Goal: Navigation & Orientation: Find specific page/section

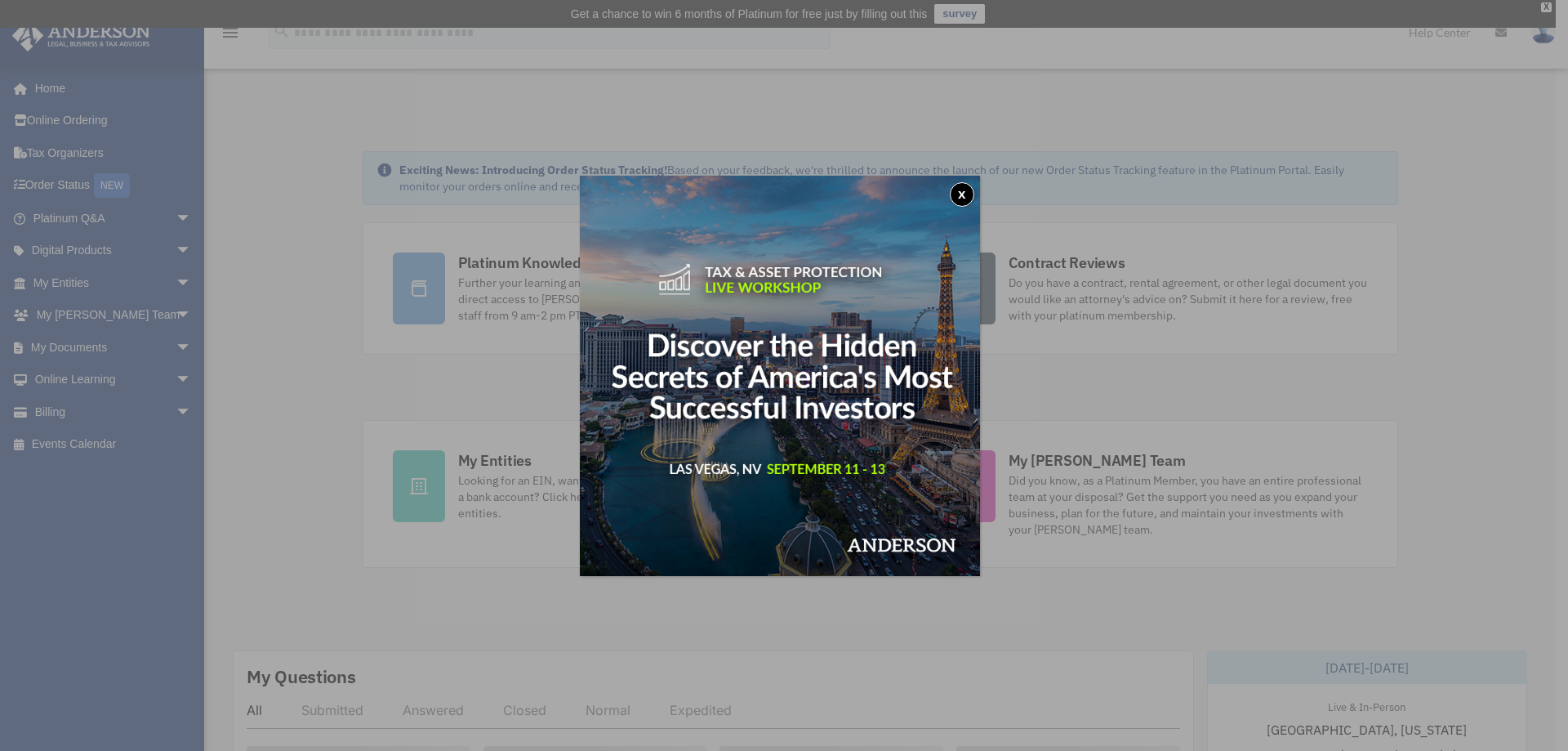
click at [966, 194] on button "x" at bounding box center [962, 194] width 25 height 25
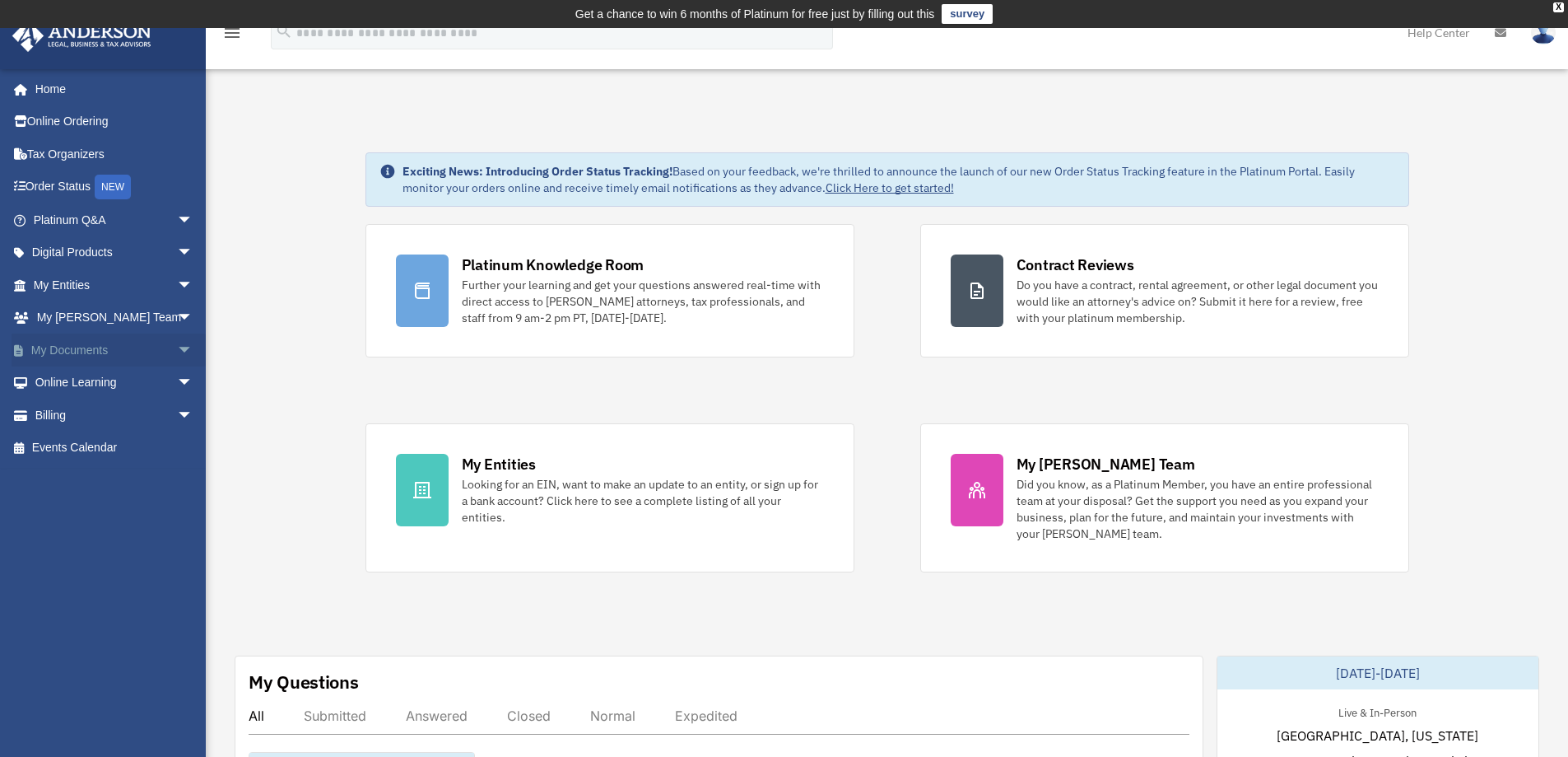
click at [81, 352] on link "My Documents arrow_drop_down" at bounding box center [114, 350] width 207 height 33
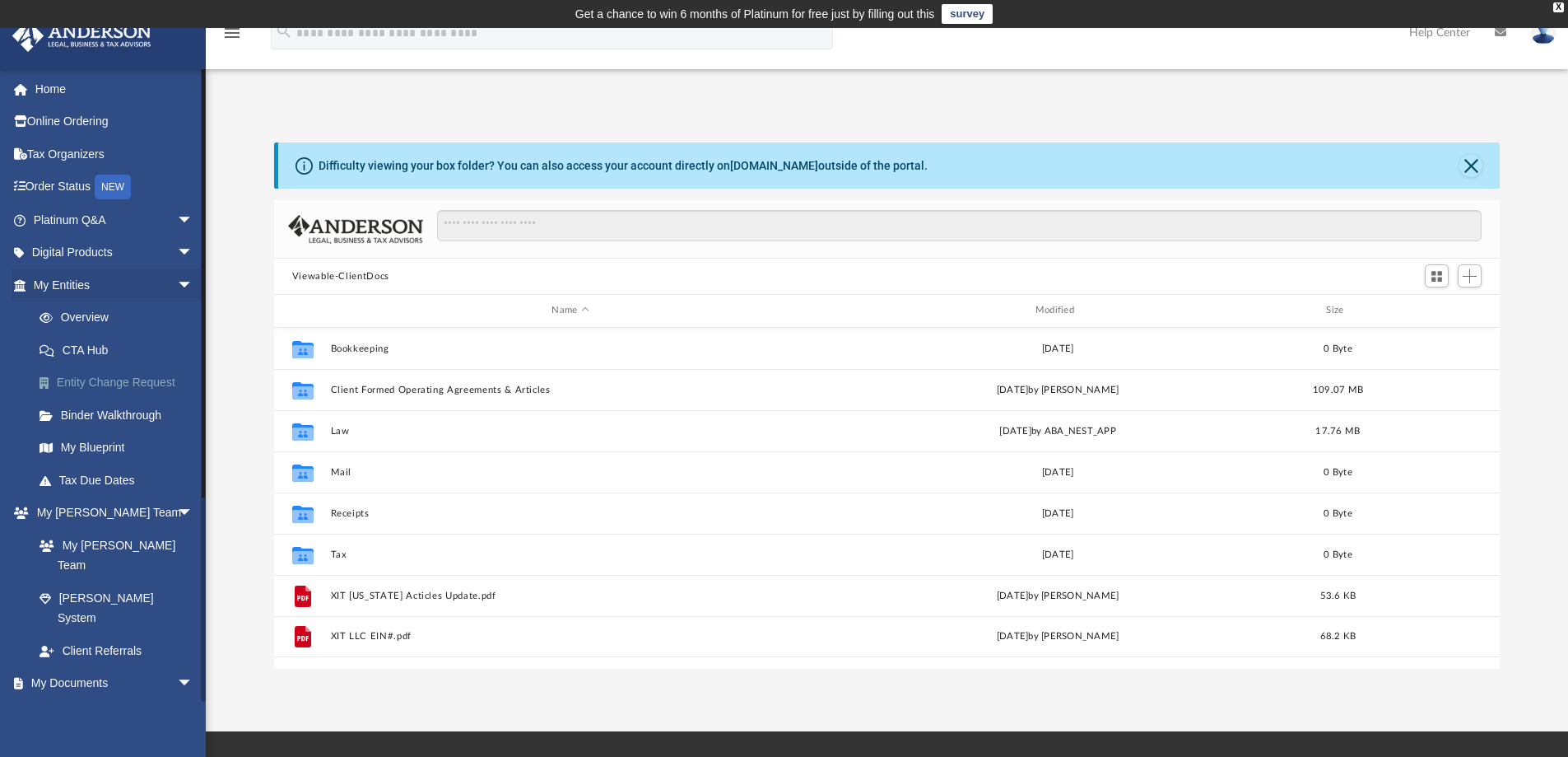
scroll to position [362, 1214]
click at [1559, 4] on div "X" at bounding box center [1559, 7] width 11 height 10
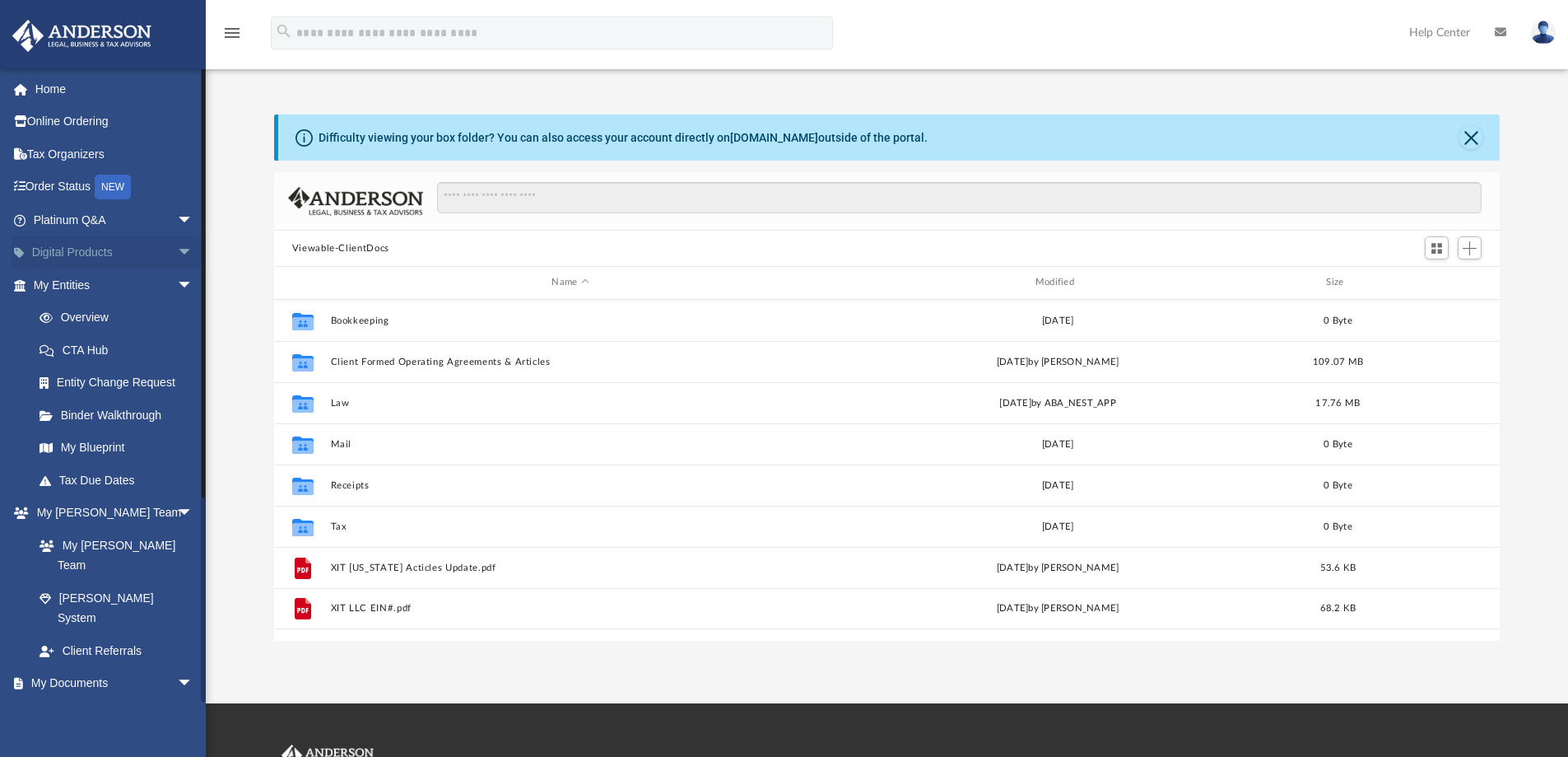
click at [106, 254] on link "Digital Products arrow_drop_down" at bounding box center [114, 252] width 207 height 33
click at [177, 251] on span "arrow_drop_down" at bounding box center [193, 253] width 33 height 34
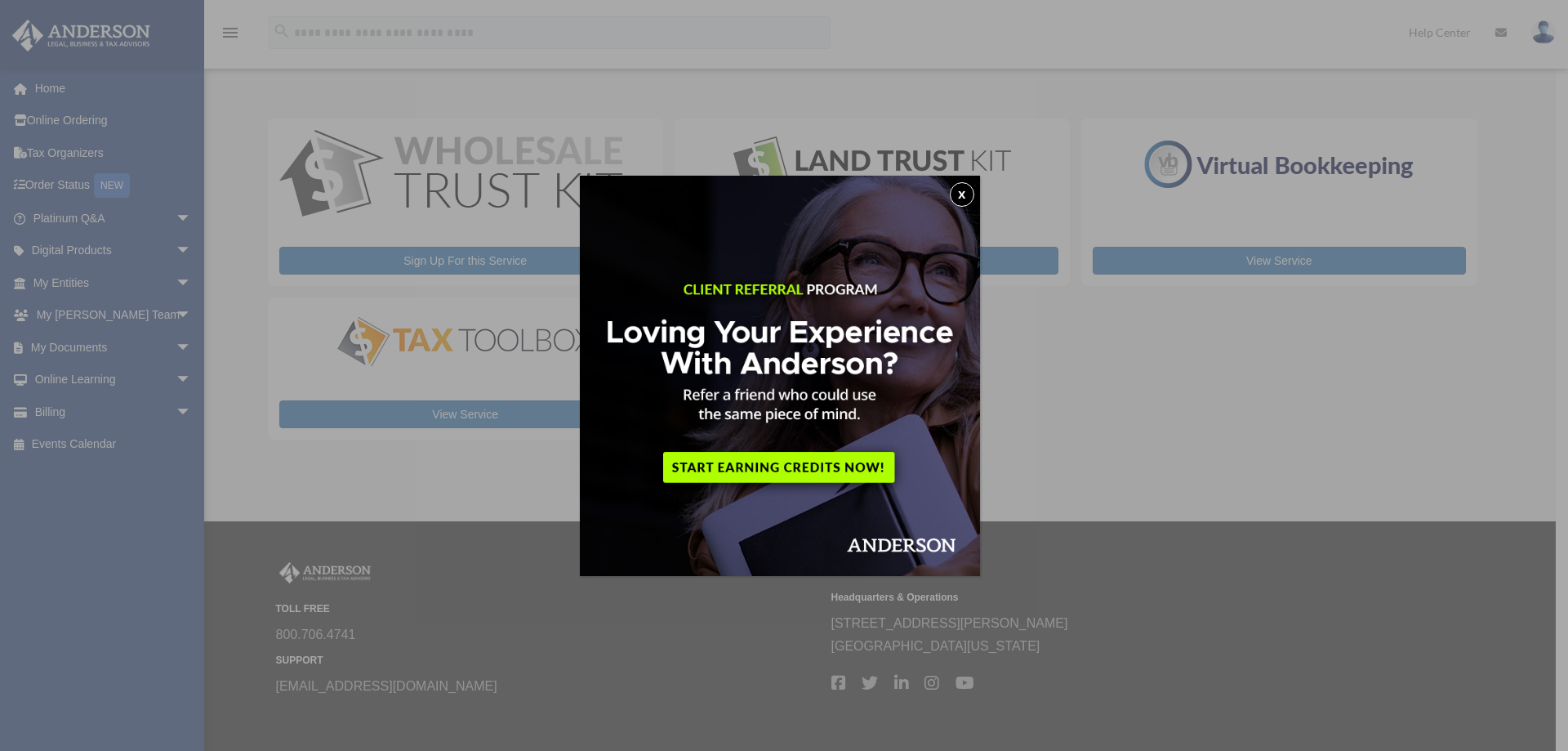
drag, startPoint x: 965, startPoint y: 190, endPoint x: 967, endPoint y: 208, distance: 18.1
click at [965, 190] on button "x" at bounding box center [962, 194] width 25 height 25
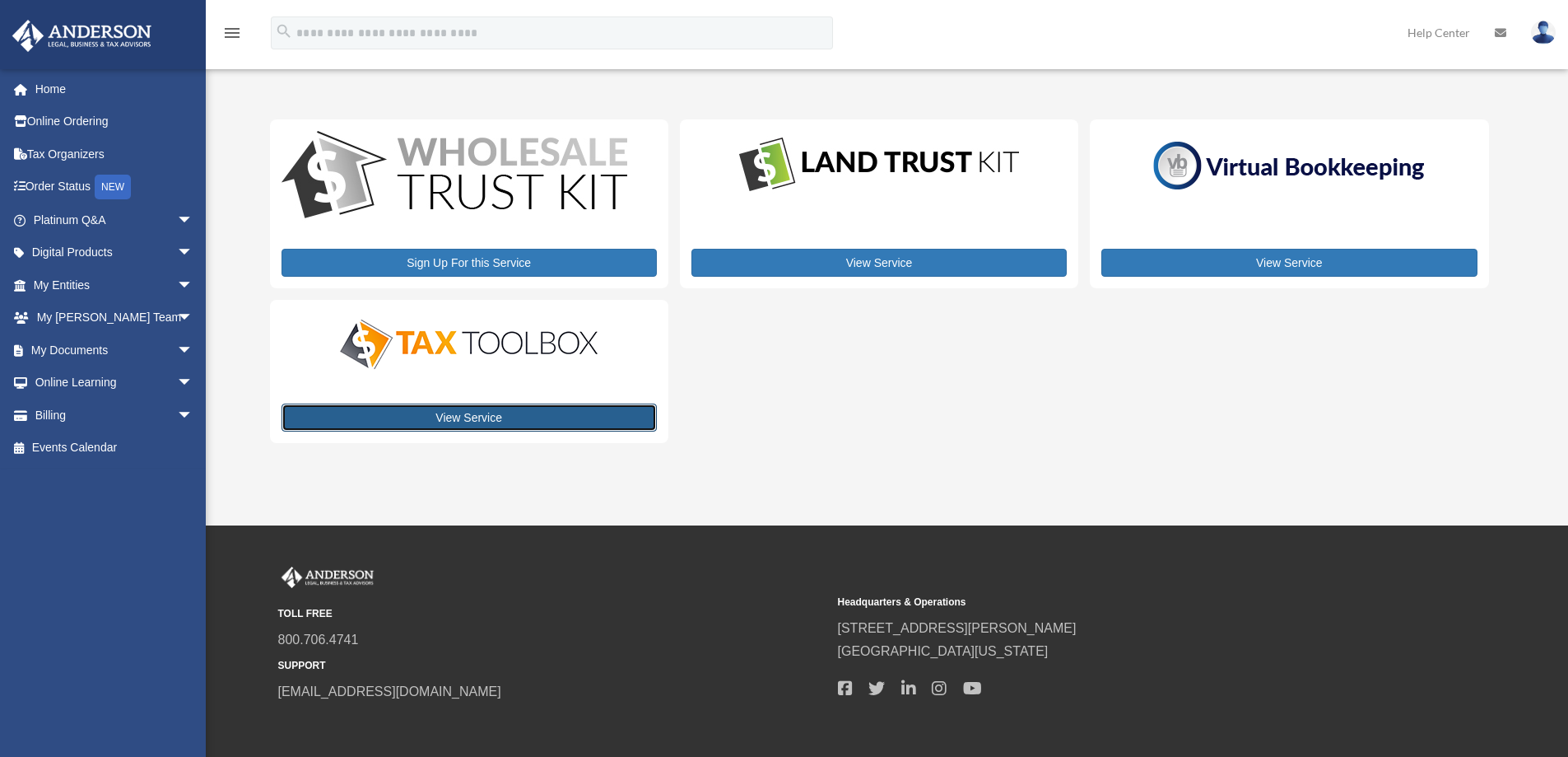
click at [491, 415] on link "View Service" at bounding box center [470, 417] width 376 height 28
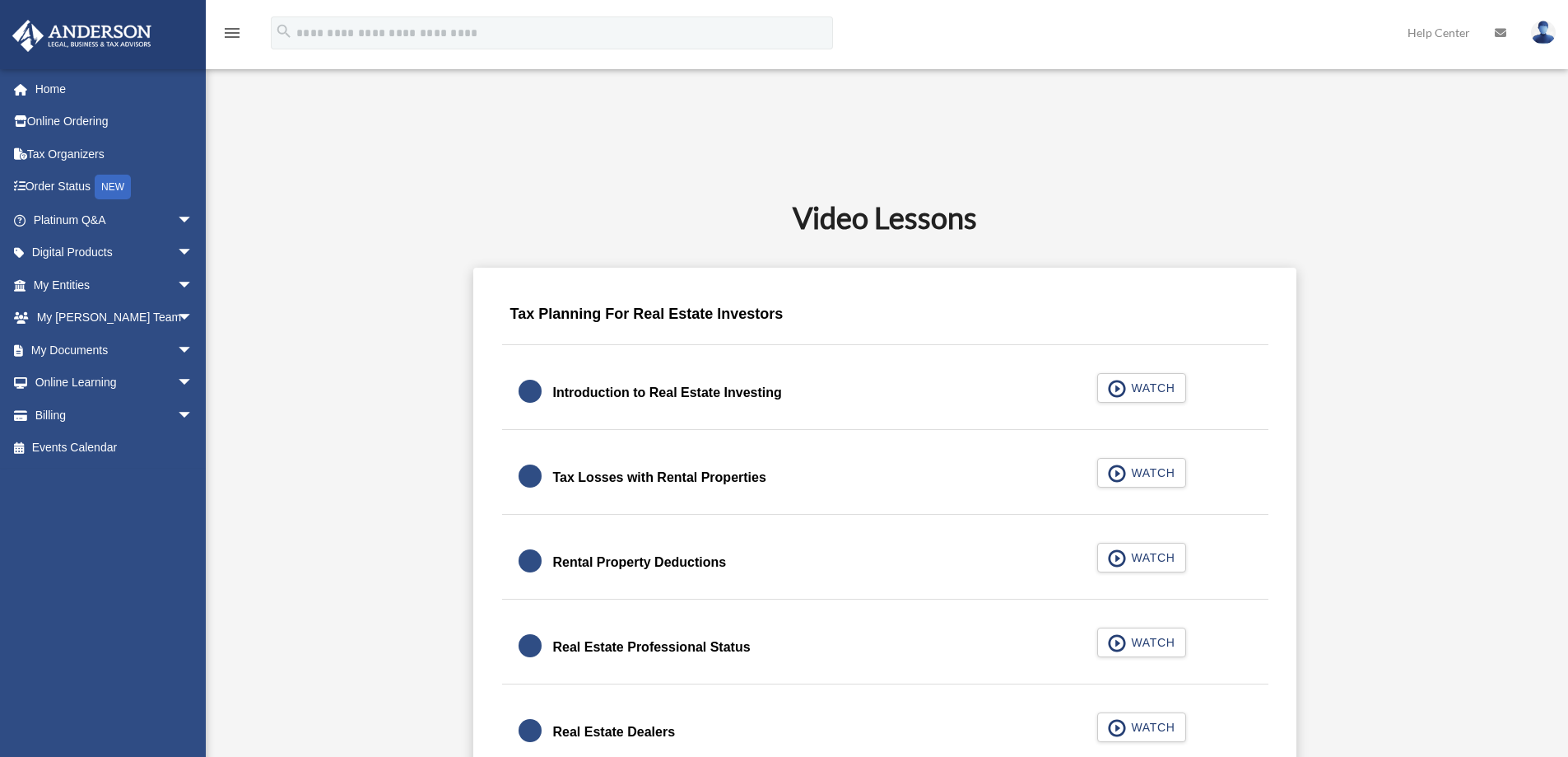
scroll to position [879, 0]
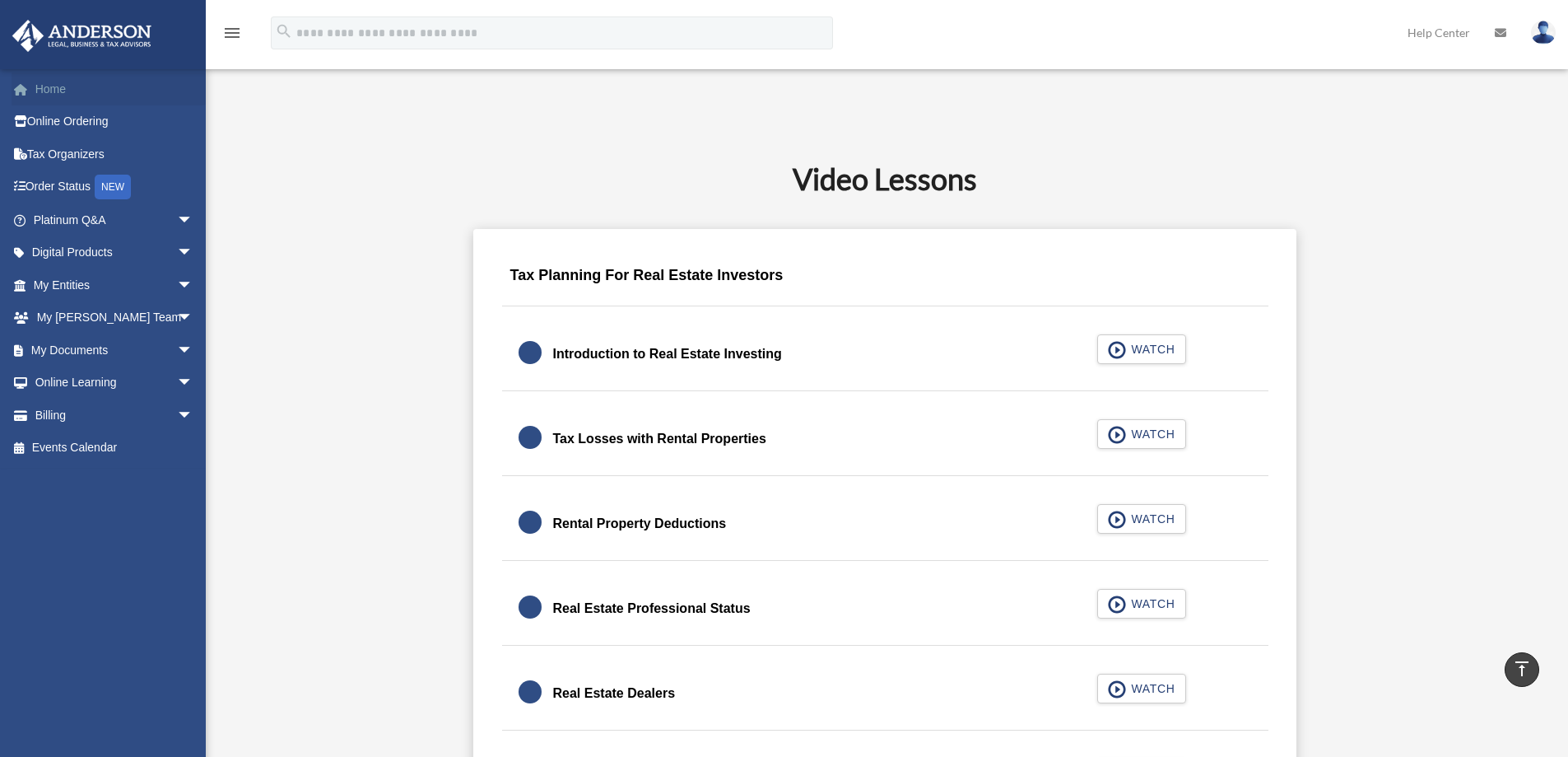
click at [57, 91] on link "Home" at bounding box center [114, 89] width 207 height 33
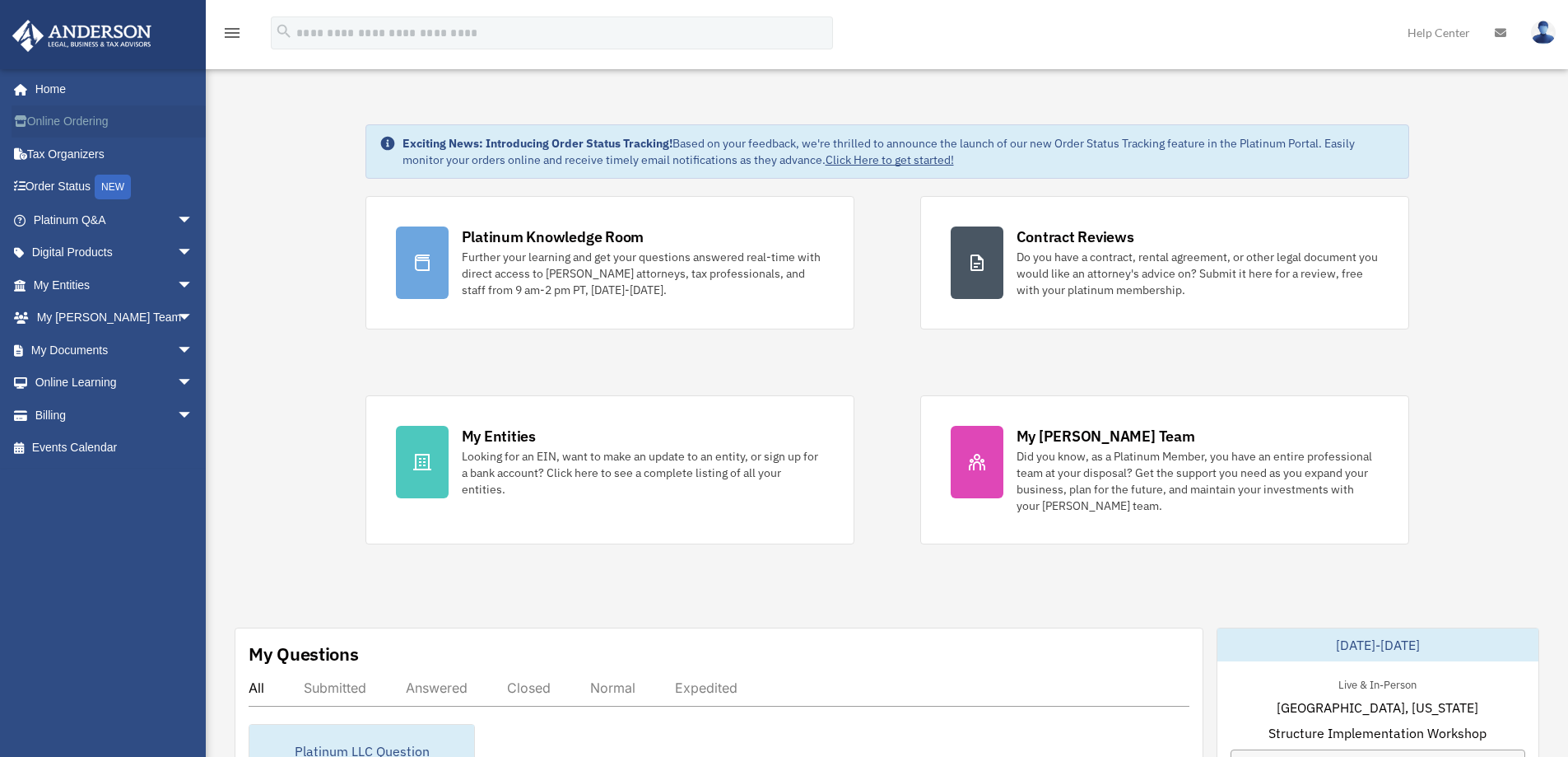
click at [81, 121] on link "Online Ordering" at bounding box center [114, 122] width 207 height 33
click at [67, 344] on link "My Documents arrow_drop_down" at bounding box center [114, 350] width 207 height 33
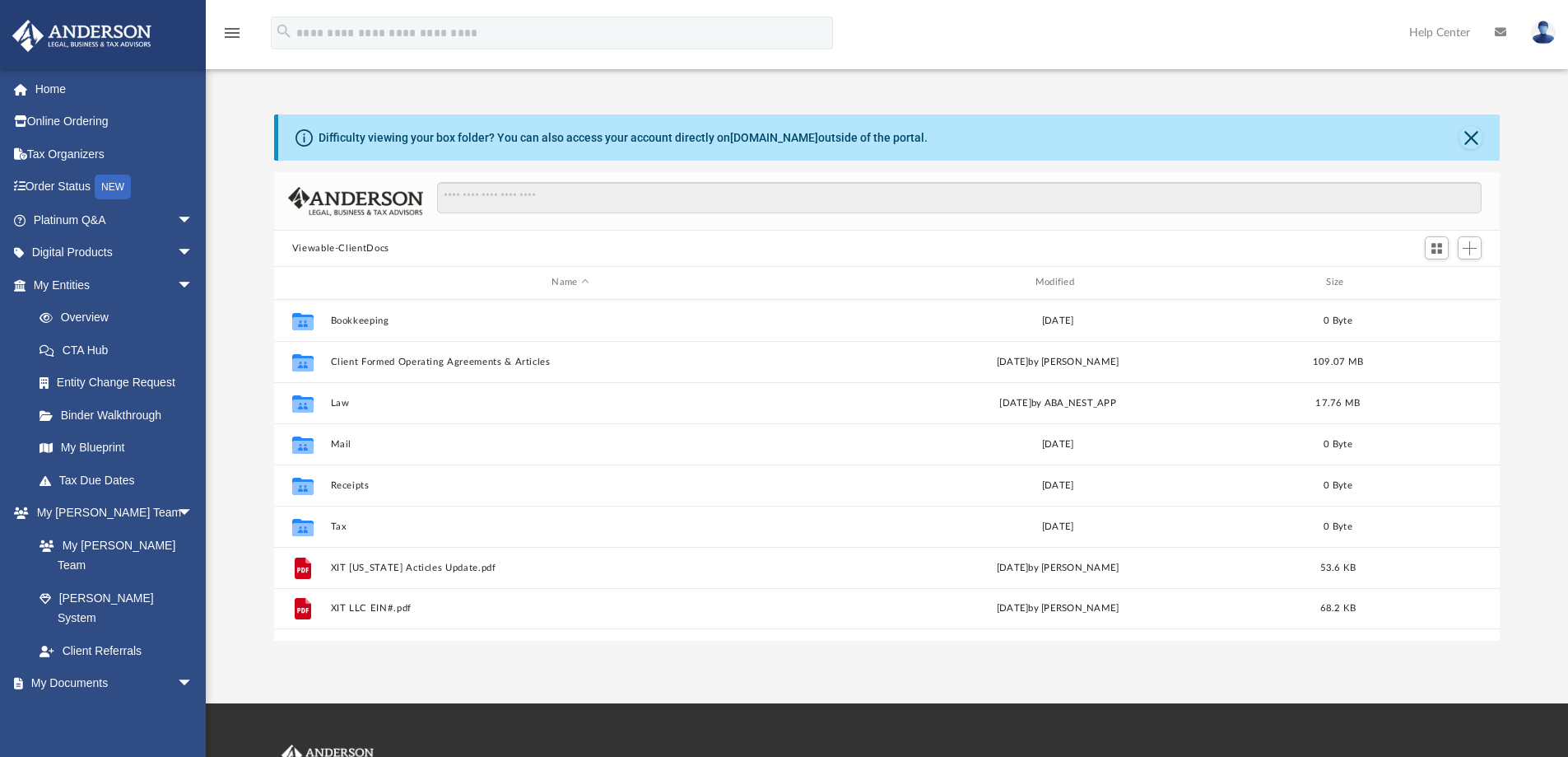
scroll to position [362, 1214]
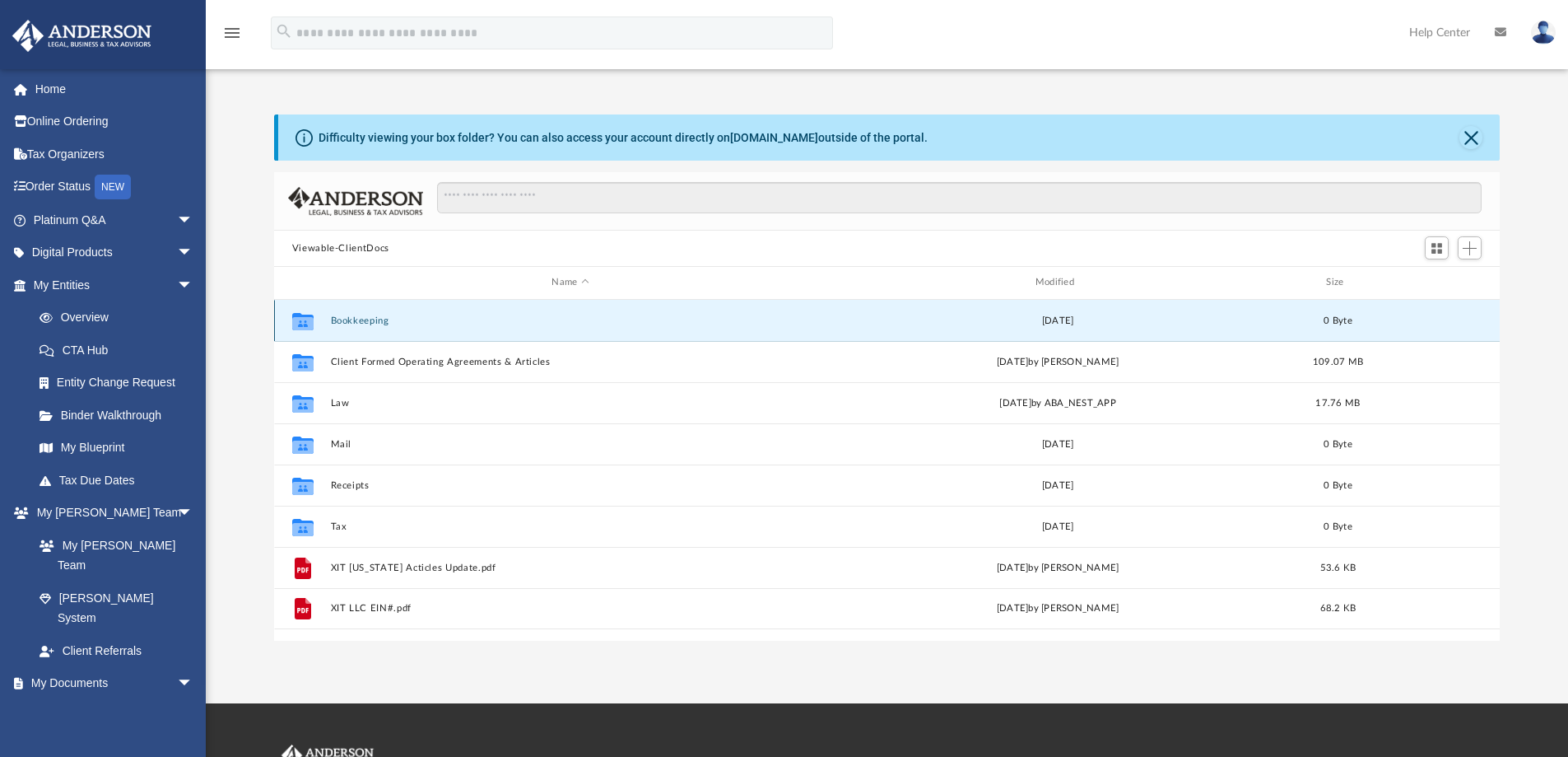
click at [367, 320] on button "Bookkeeping" at bounding box center [570, 321] width 480 height 11
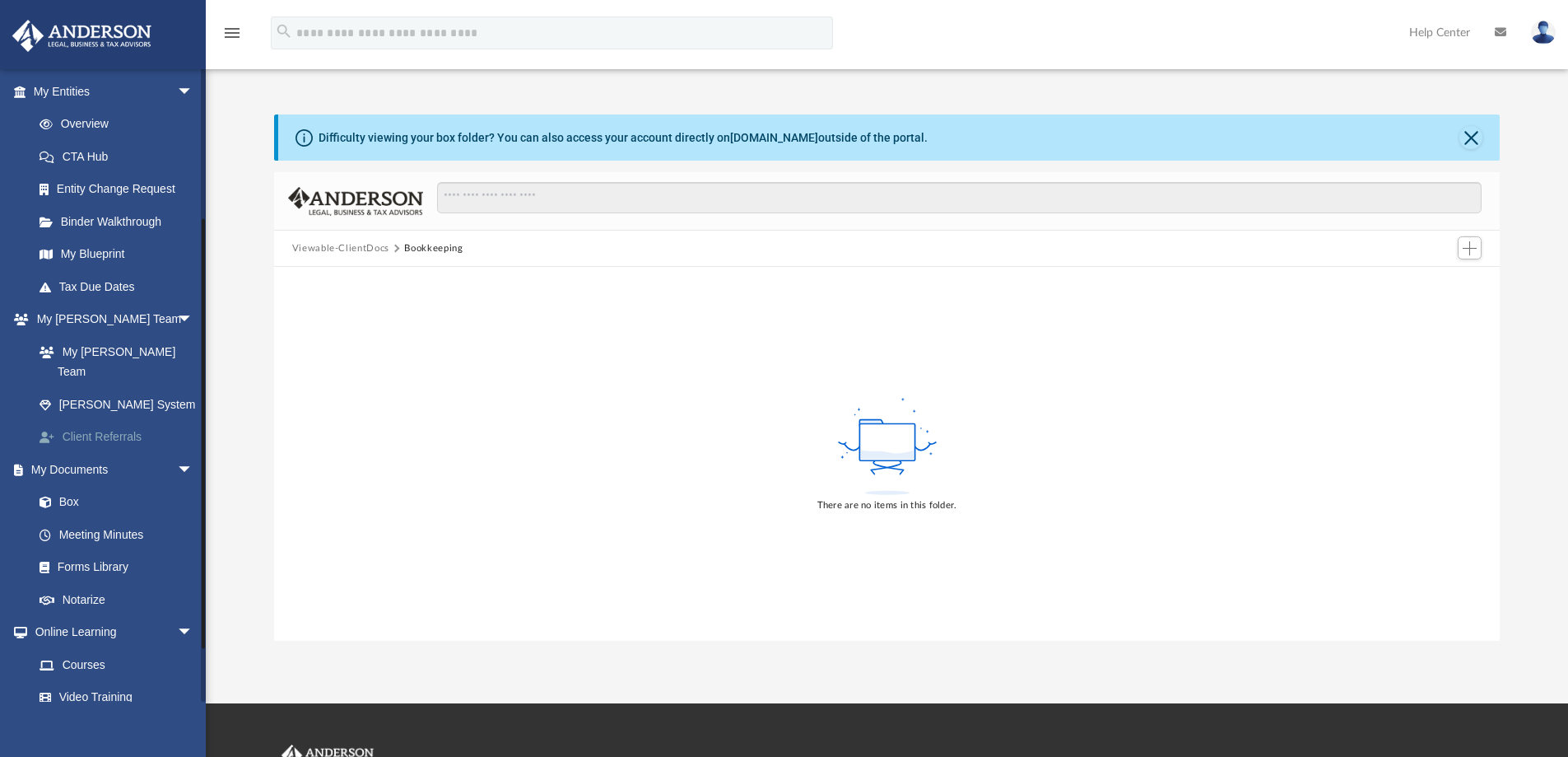
scroll to position [220, 0]
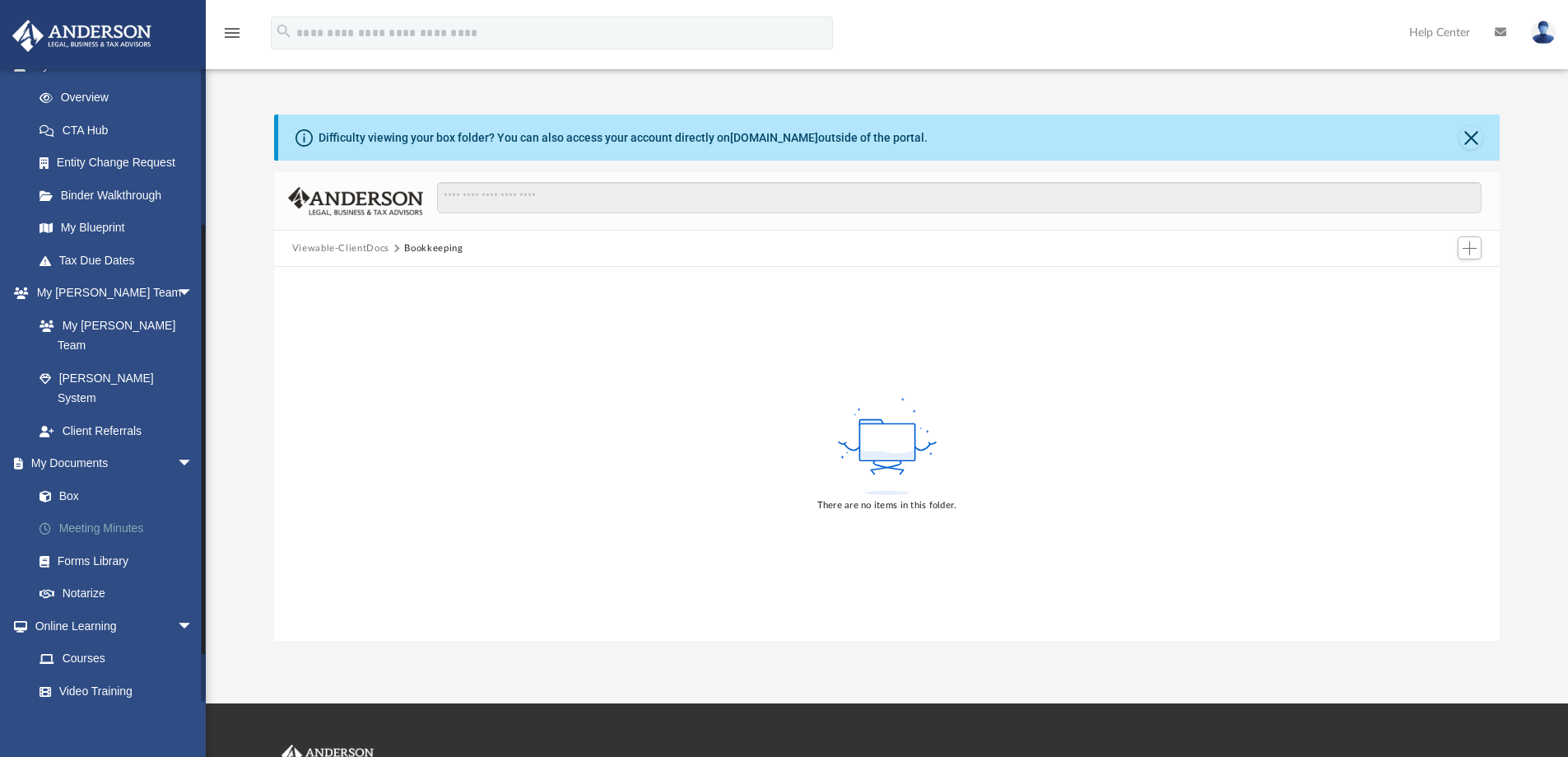
click at [93, 512] on link "Meeting Minutes" at bounding box center [121, 528] width 195 height 33
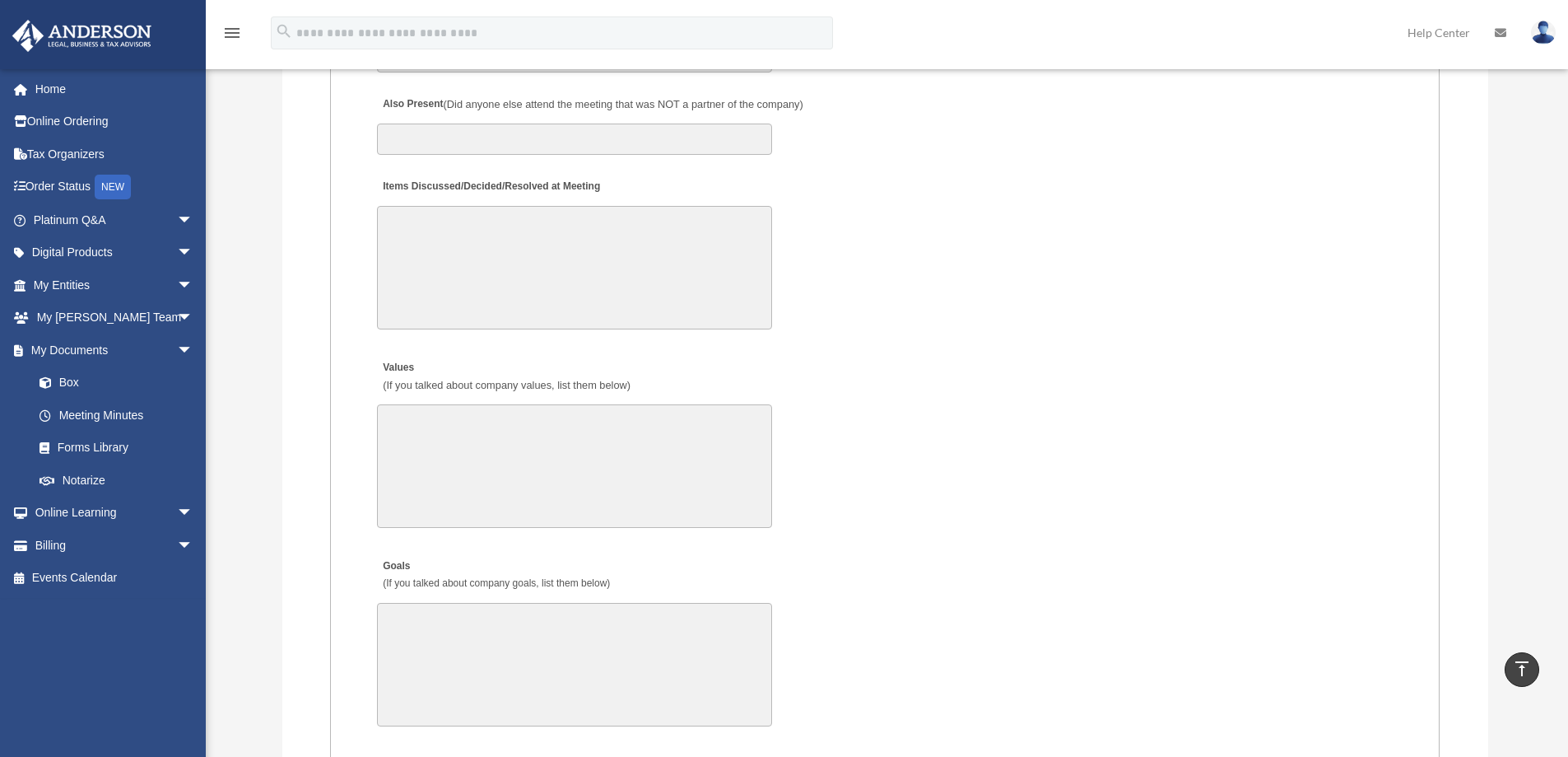
scroll to position [2635, 0]
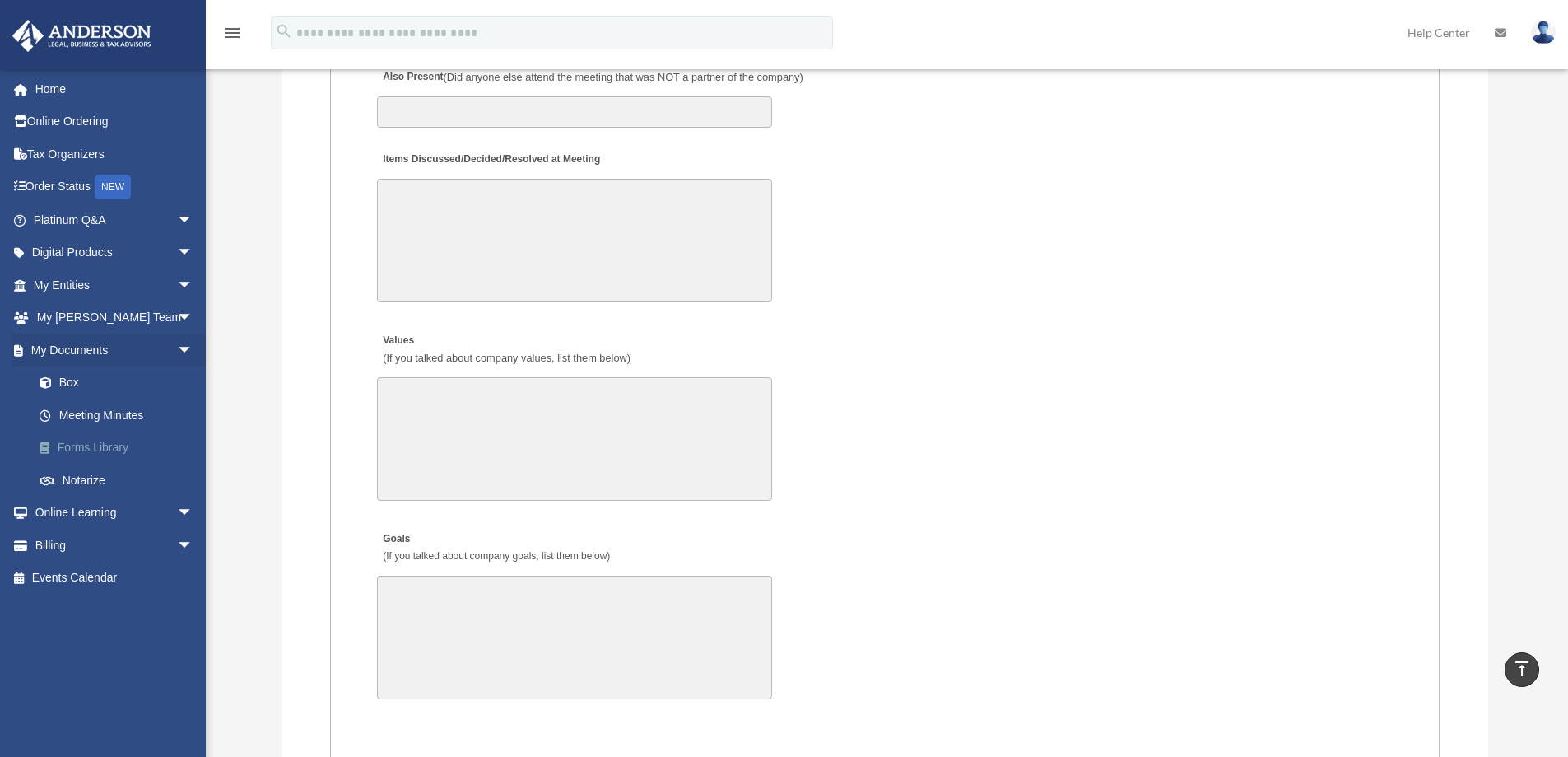
click at [107, 447] on link "Forms Library" at bounding box center [121, 447] width 195 height 33
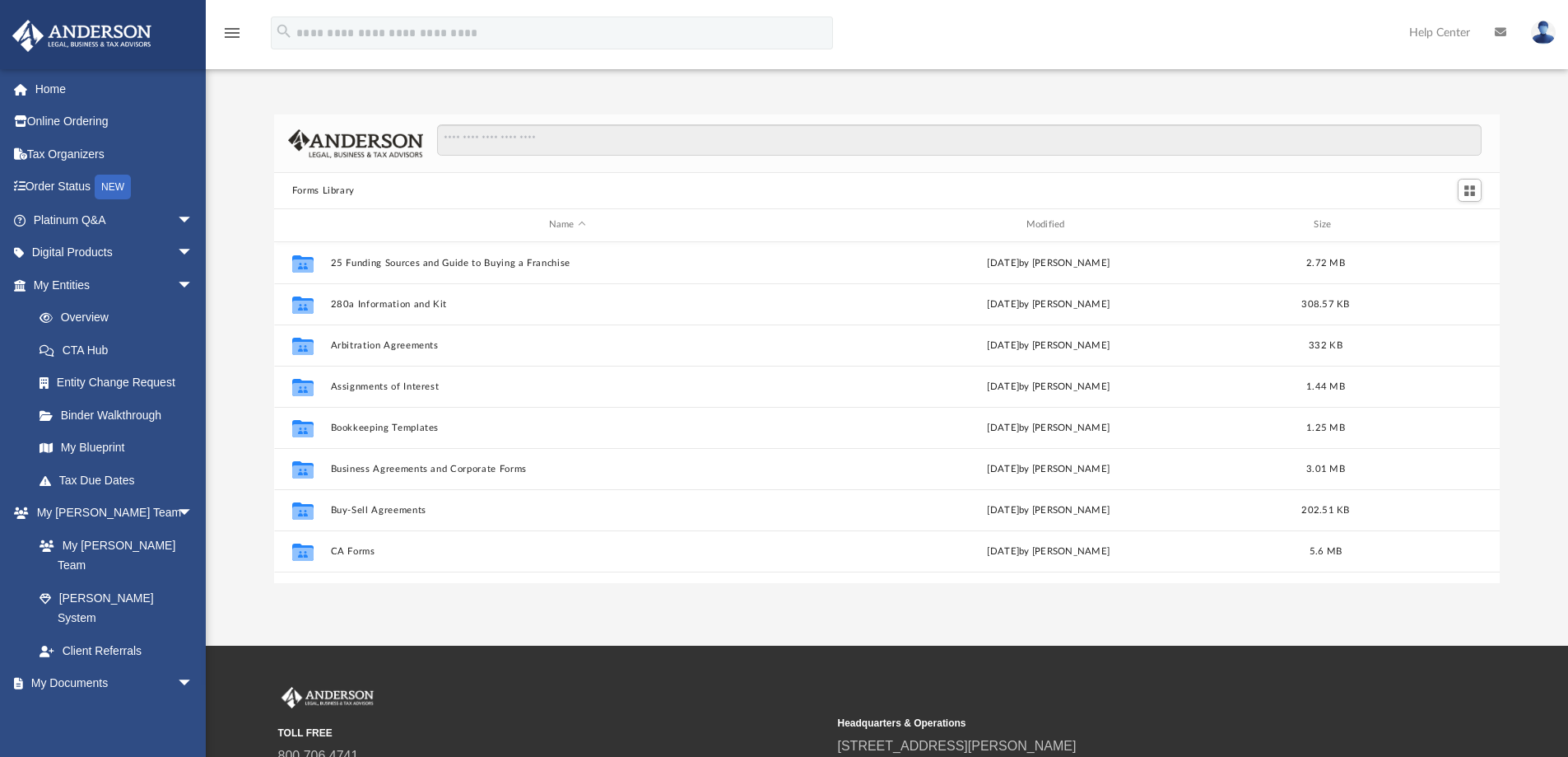
scroll to position [362, 1214]
drag, startPoint x: 571, startPoint y: 142, endPoint x: 608, endPoint y: 128, distance: 39.6
click at [572, 140] on input "Search files and folders" at bounding box center [960, 140] width 1045 height 31
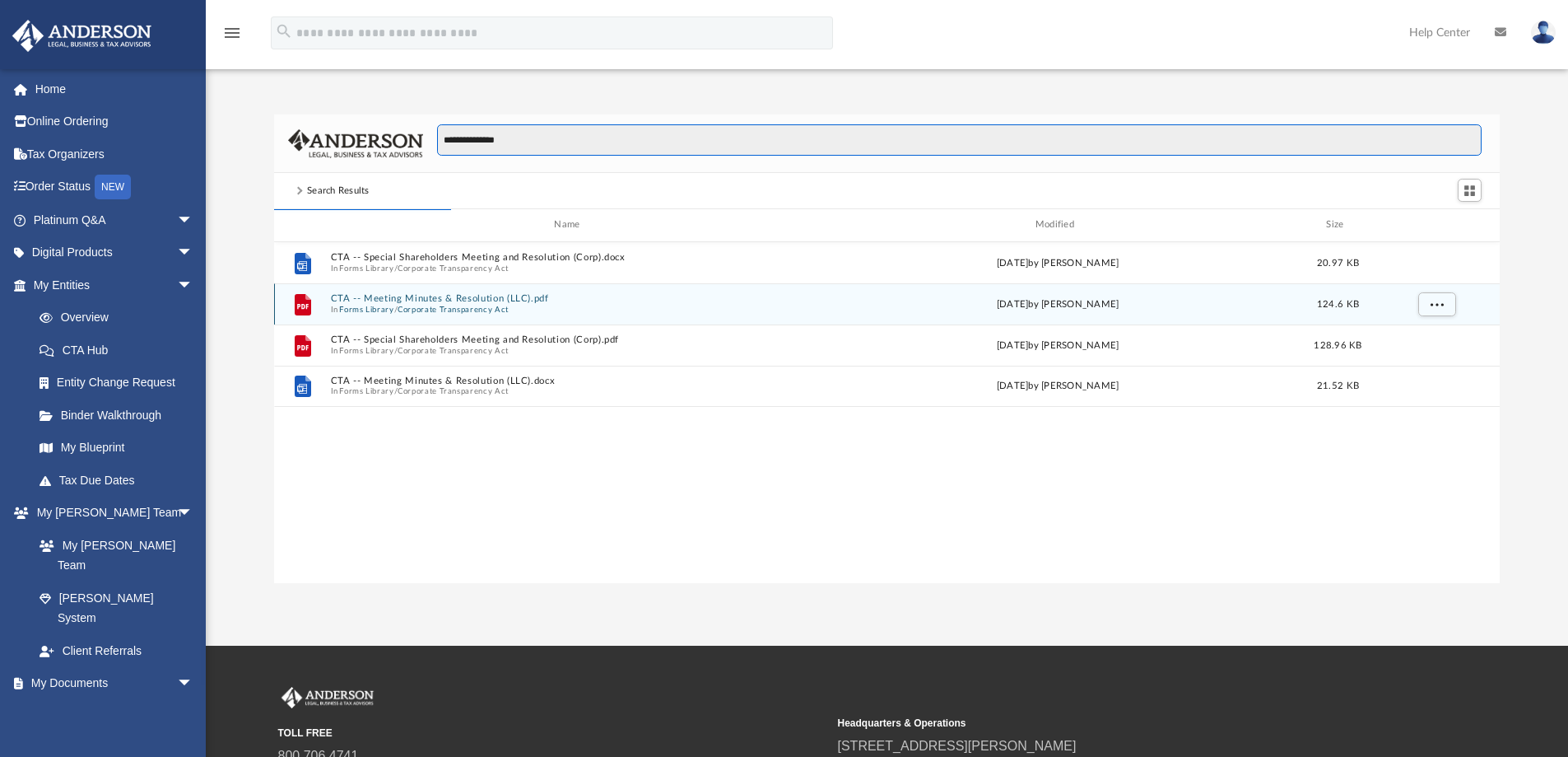
type input "**********"
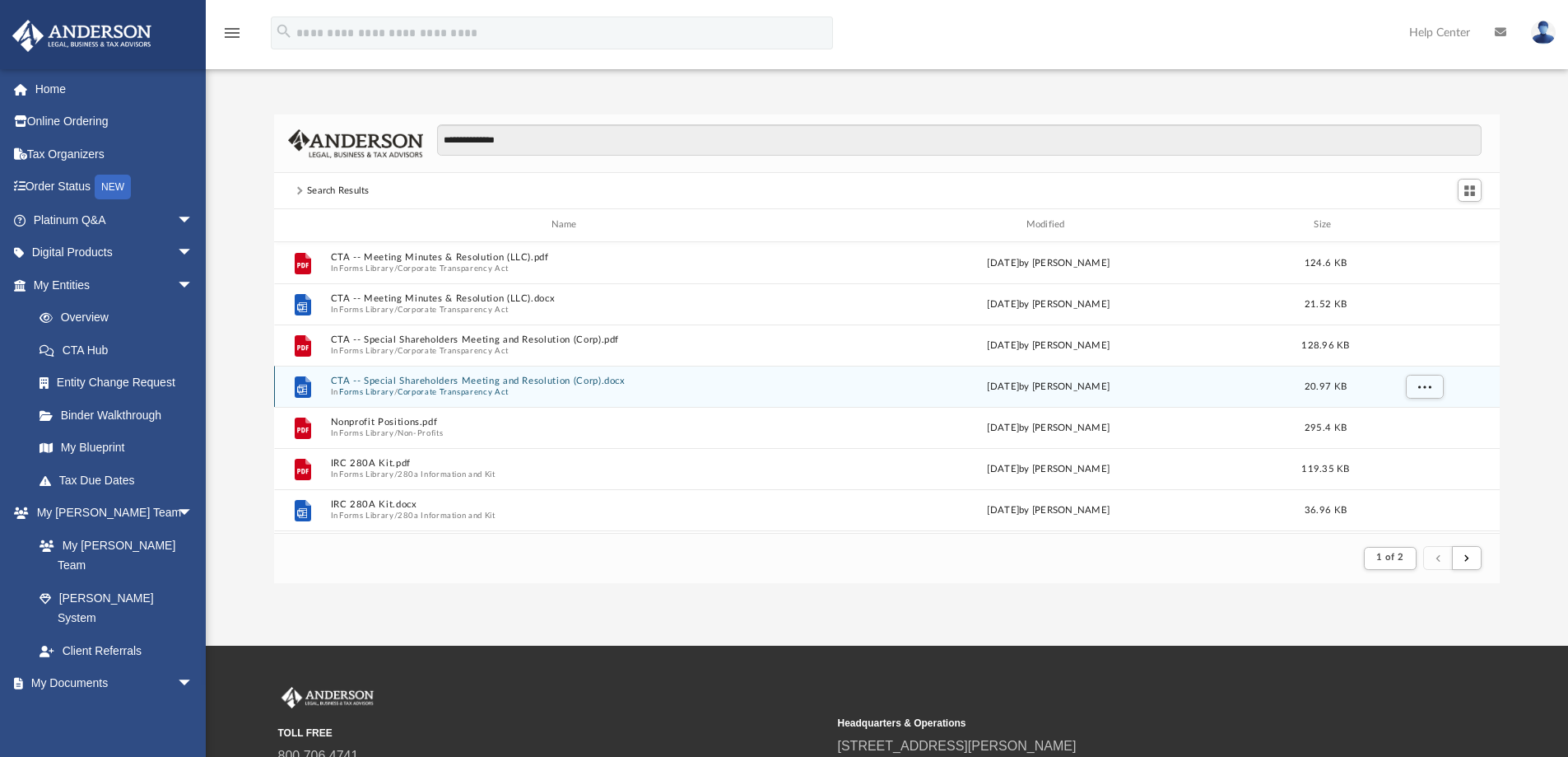
click at [609, 379] on button "CTA -- Special Shareholders Meeting and Resolution (Corp).docx" at bounding box center [567, 381] width 474 height 11
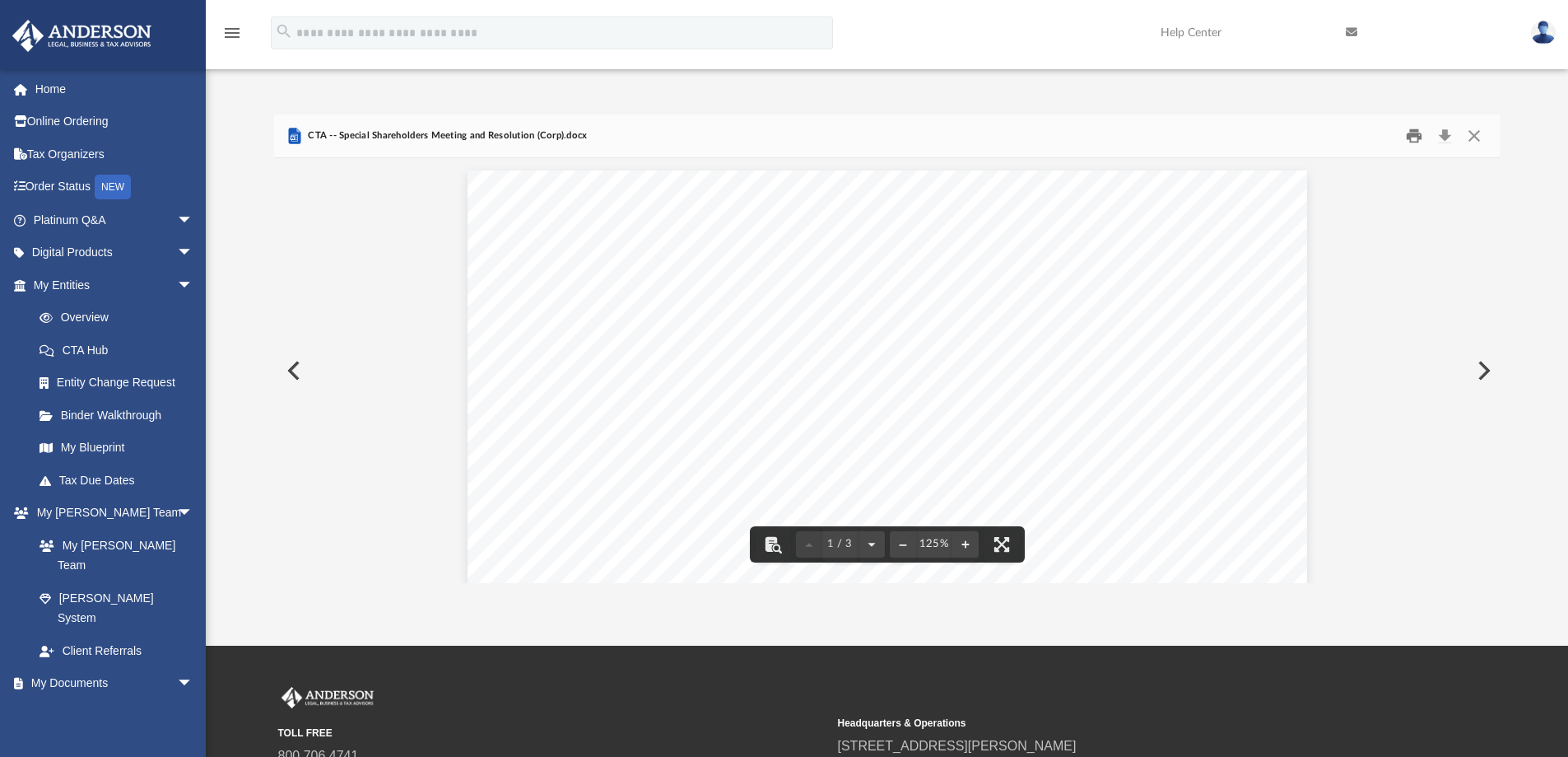
click at [1420, 136] on button "Print" at bounding box center [1414, 136] width 33 height 26
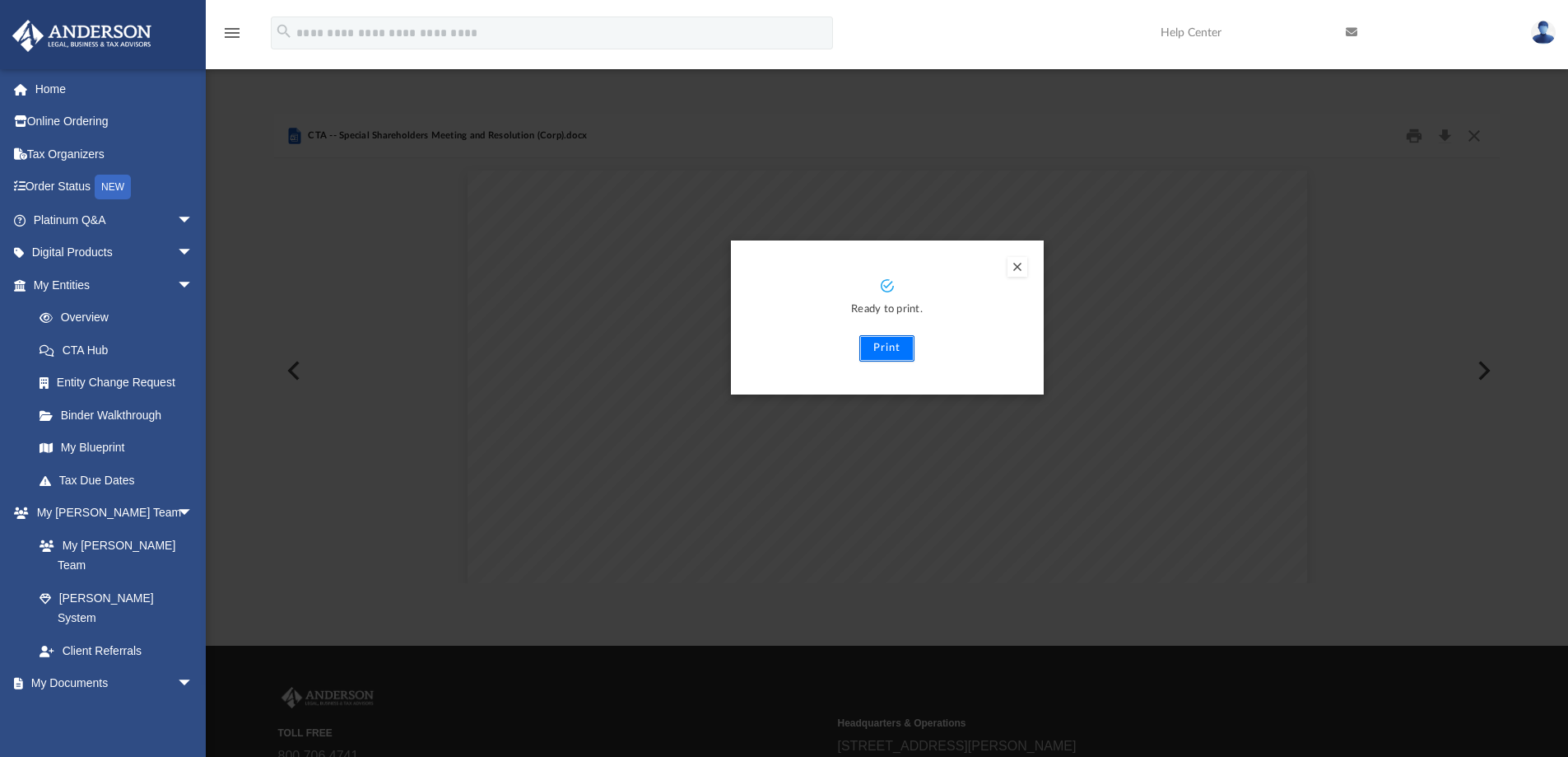
click at [896, 339] on button "Print" at bounding box center [887, 348] width 55 height 26
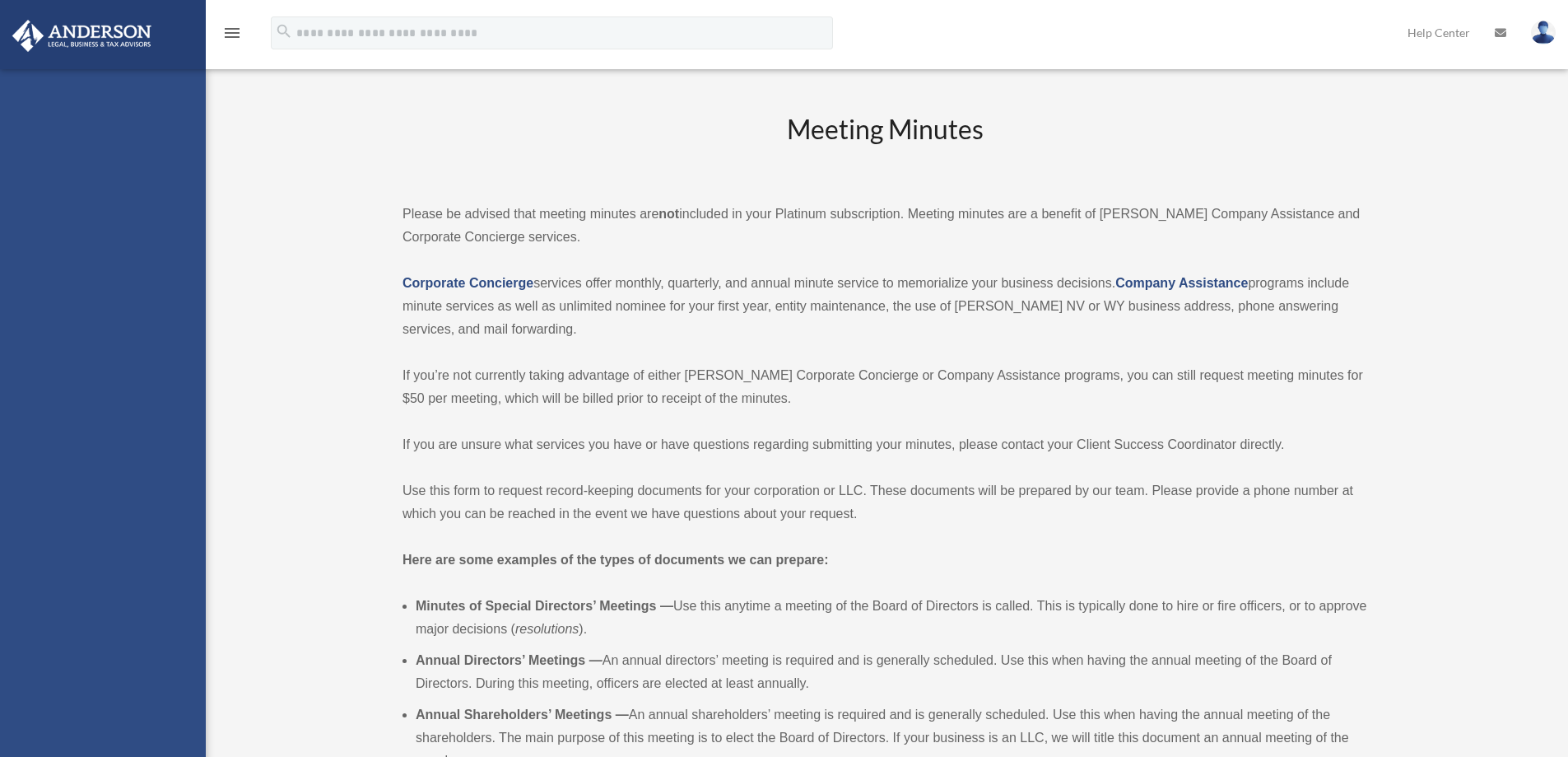
scroll to position [2635, 0]
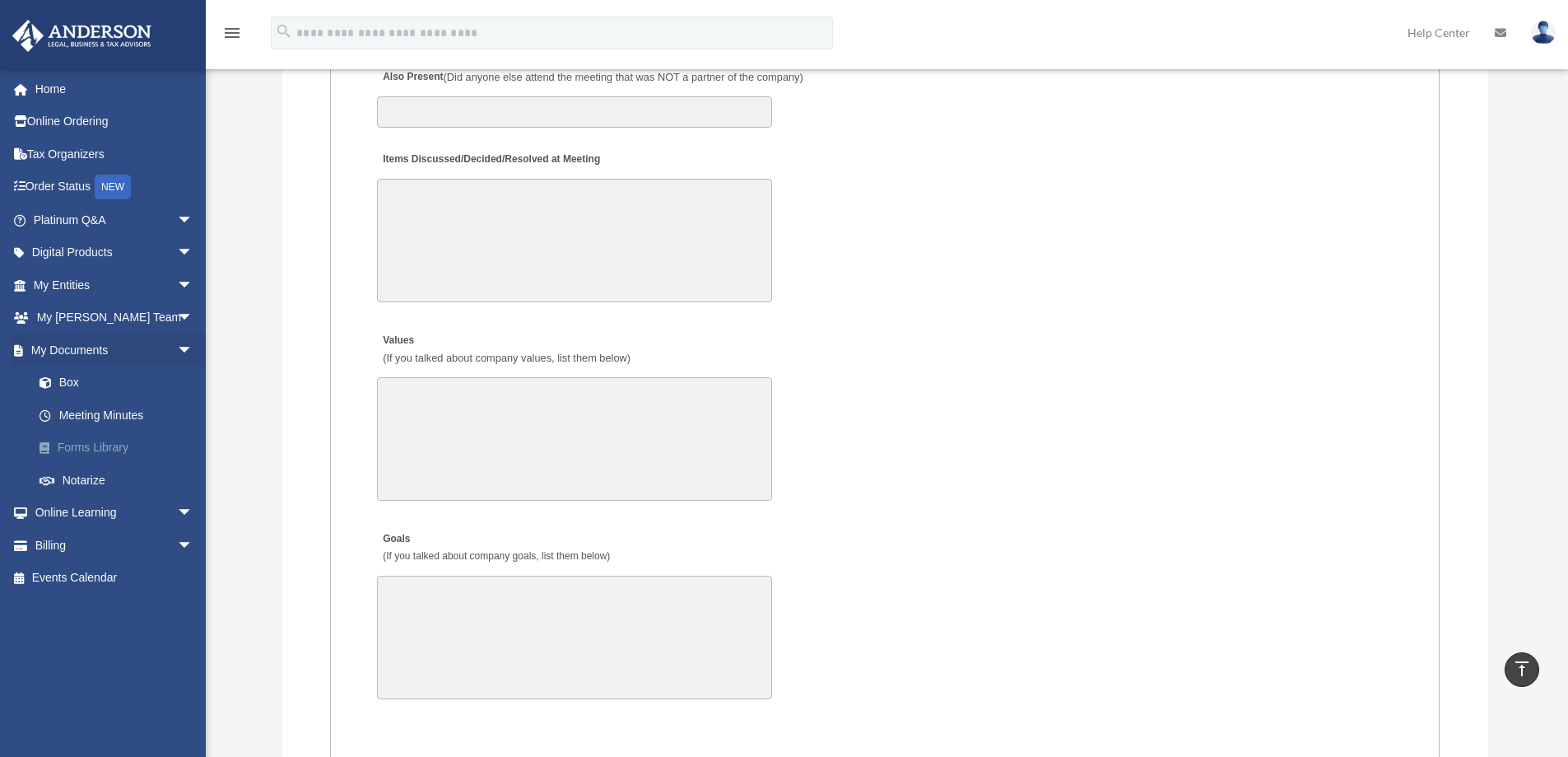
click at [113, 447] on link "Forms Library" at bounding box center [121, 447] width 195 height 33
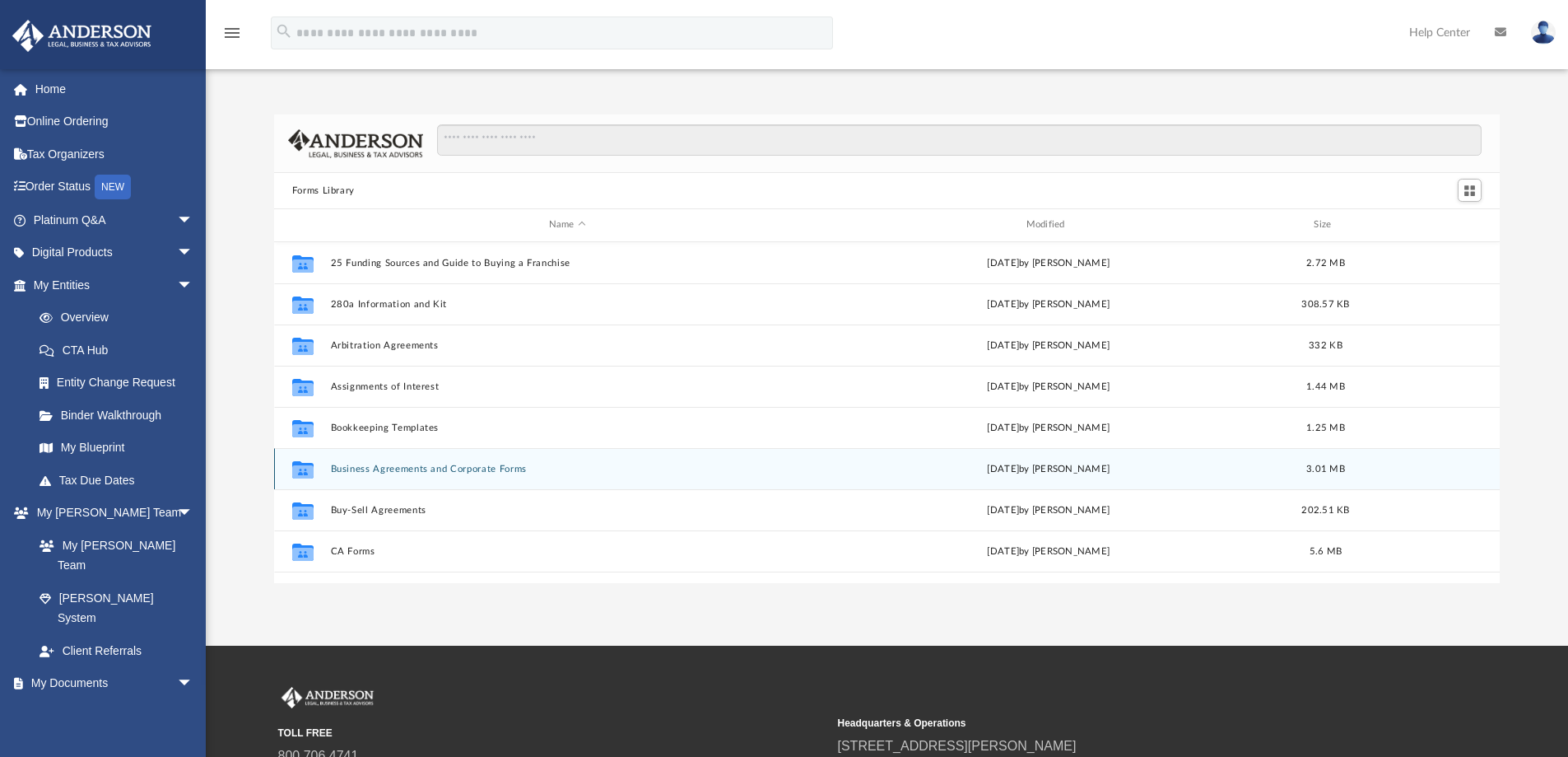
scroll to position [362, 1214]
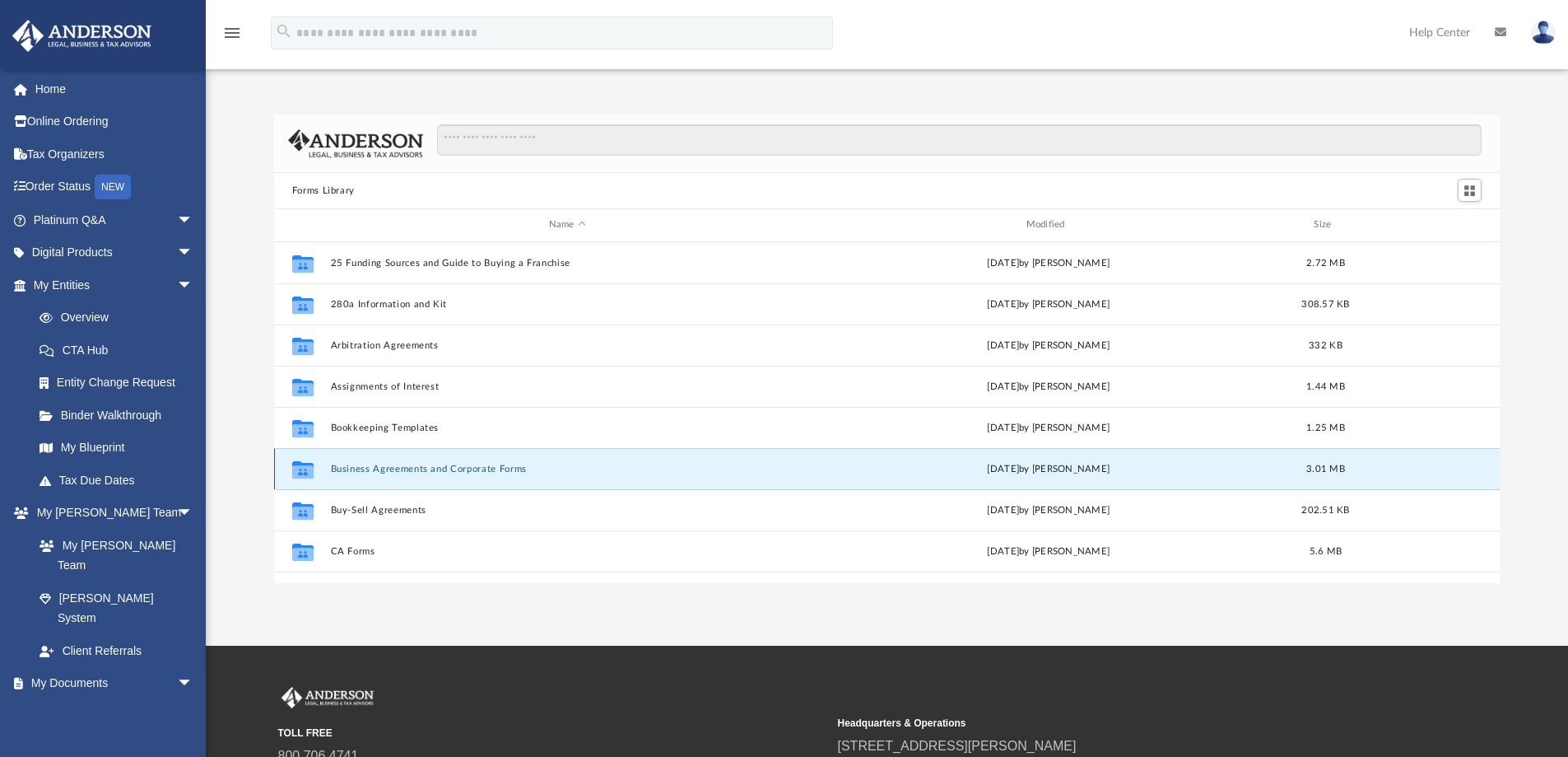
click at [439, 468] on button "Business Agreements and Corporate Forms" at bounding box center [567, 469] width 474 height 11
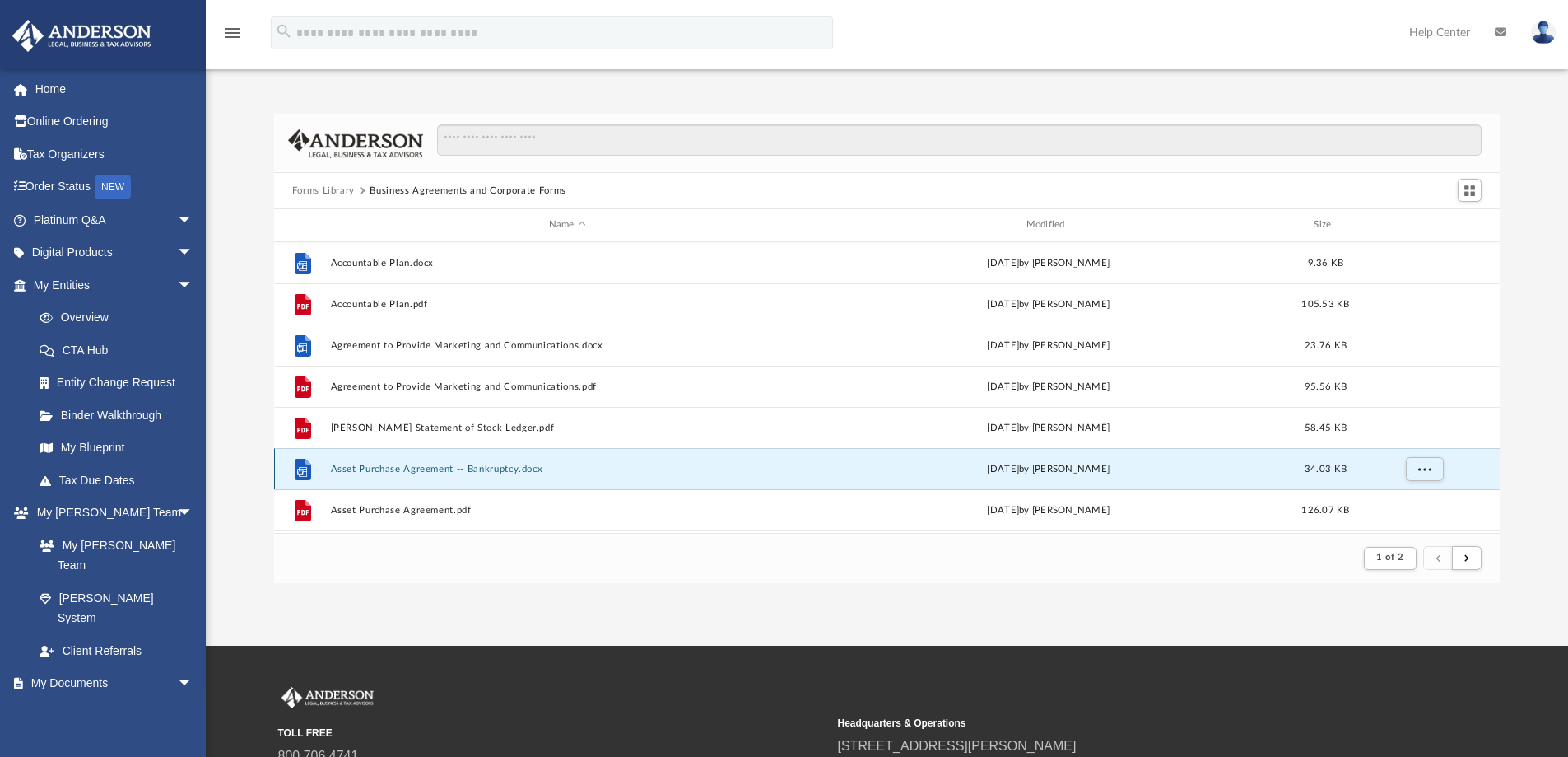
click at [507, 469] on button "Asset Purchase Agreement -- Bankruptcy.docx" at bounding box center [567, 469] width 474 height 11
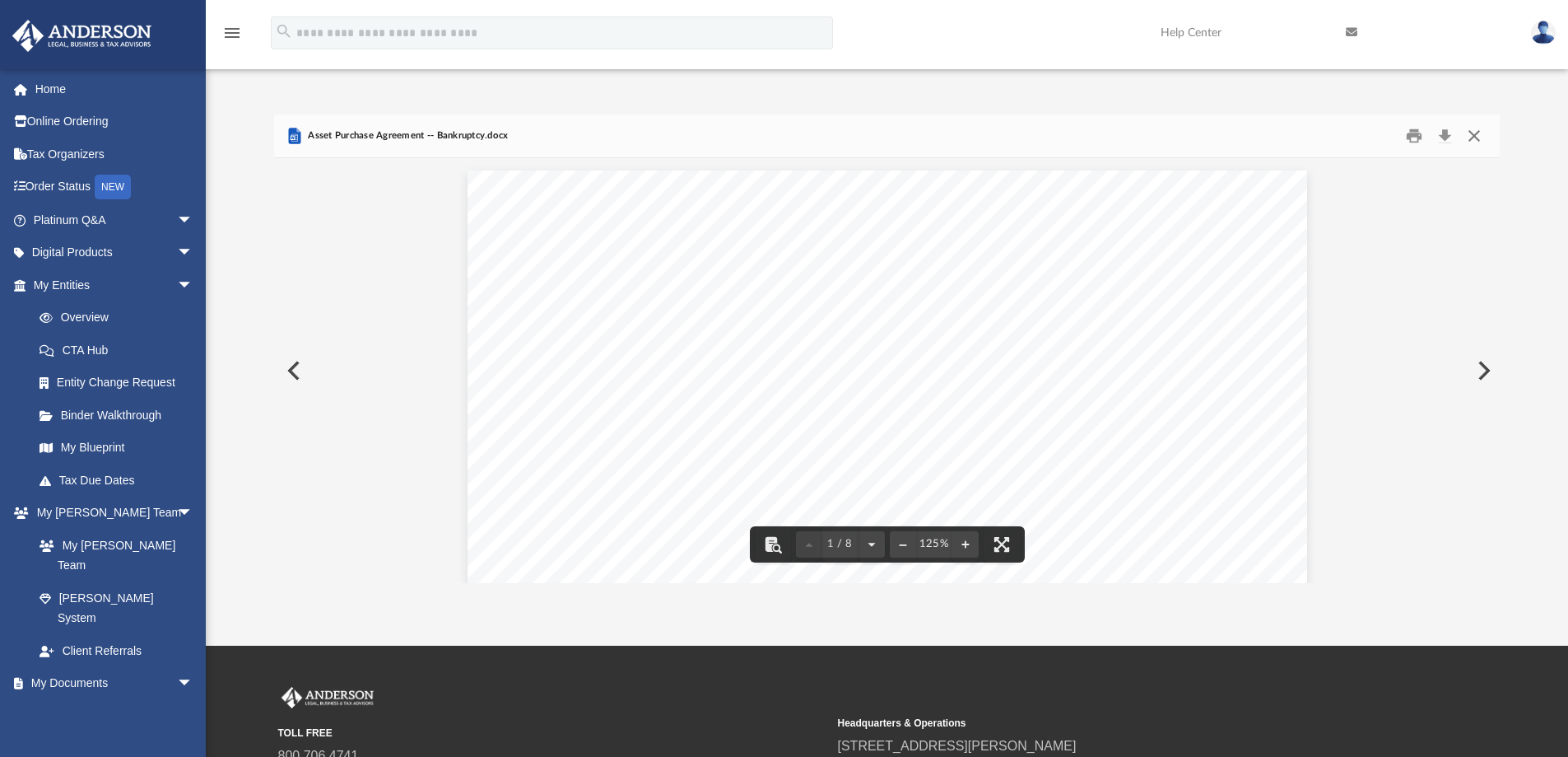
click at [1472, 131] on button "Close" at bounding box center [1474, 136] width 30 height 26
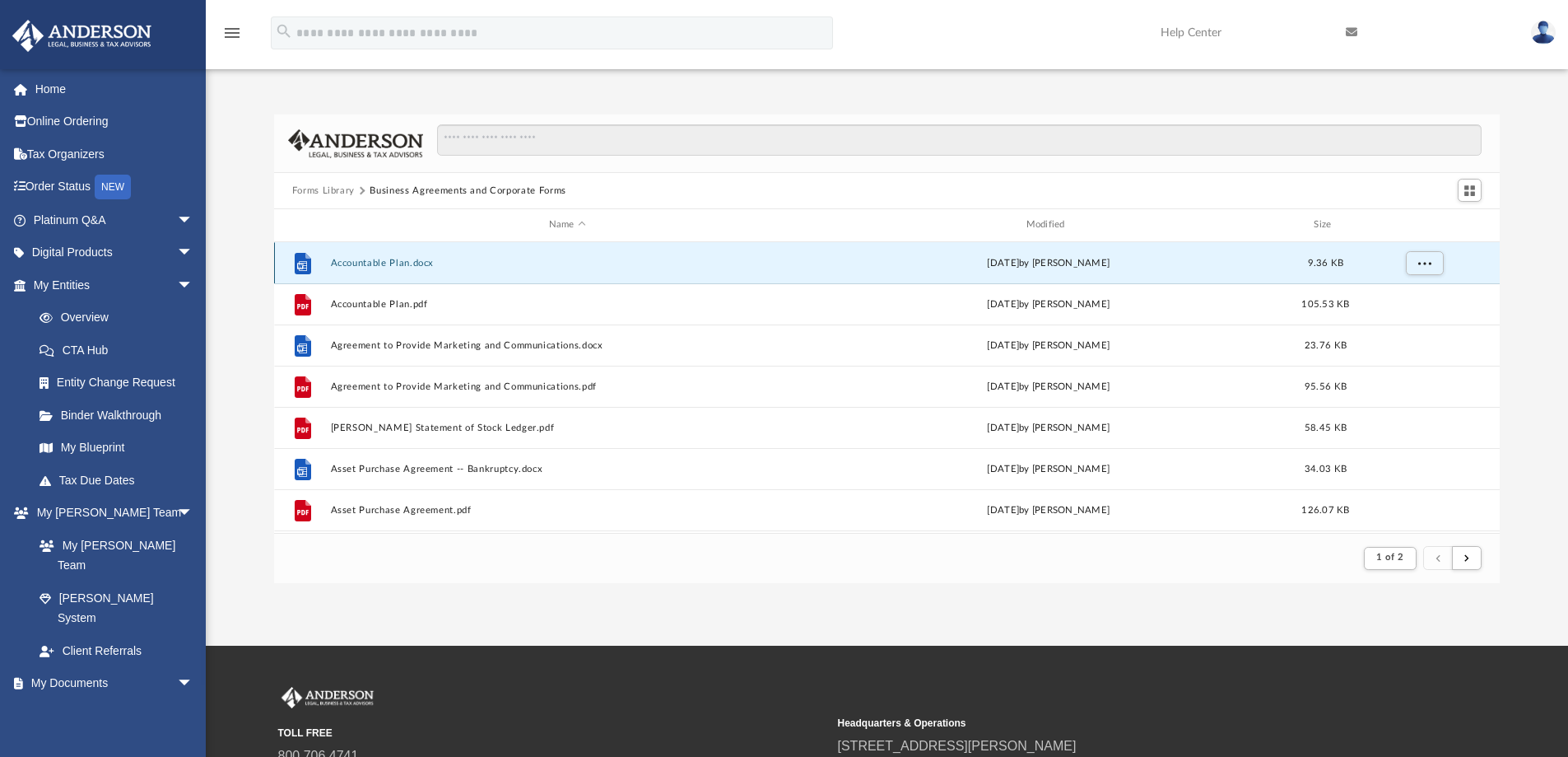
click at [419, 258] on button "Accountable Plan.docx" at bounding box center [567, 263] width 474 height 11
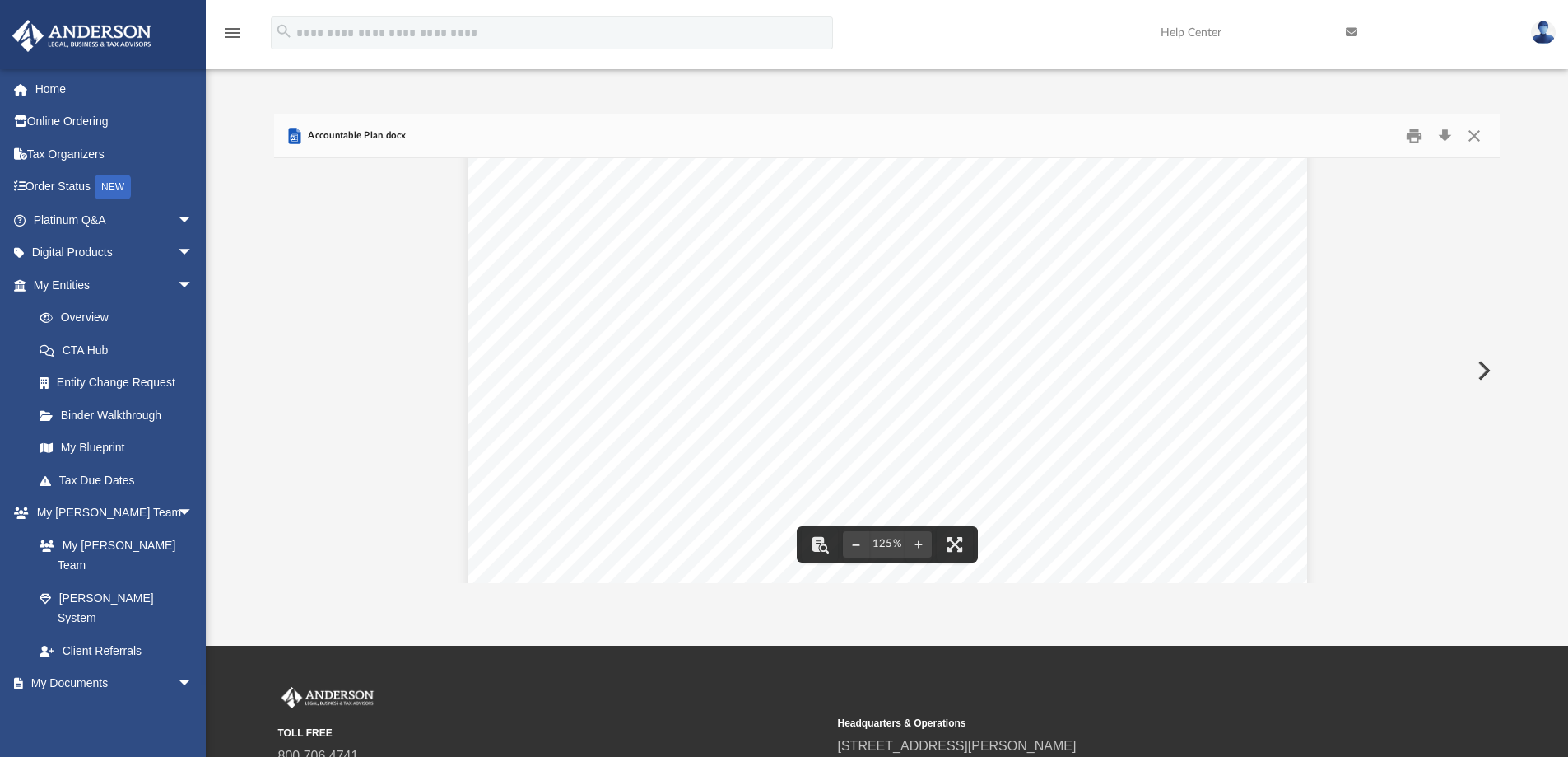
scroll to position [220, 0]
click at [1478, 132] on button "Close" at bounding box center [1474, 136] width 30 height 26
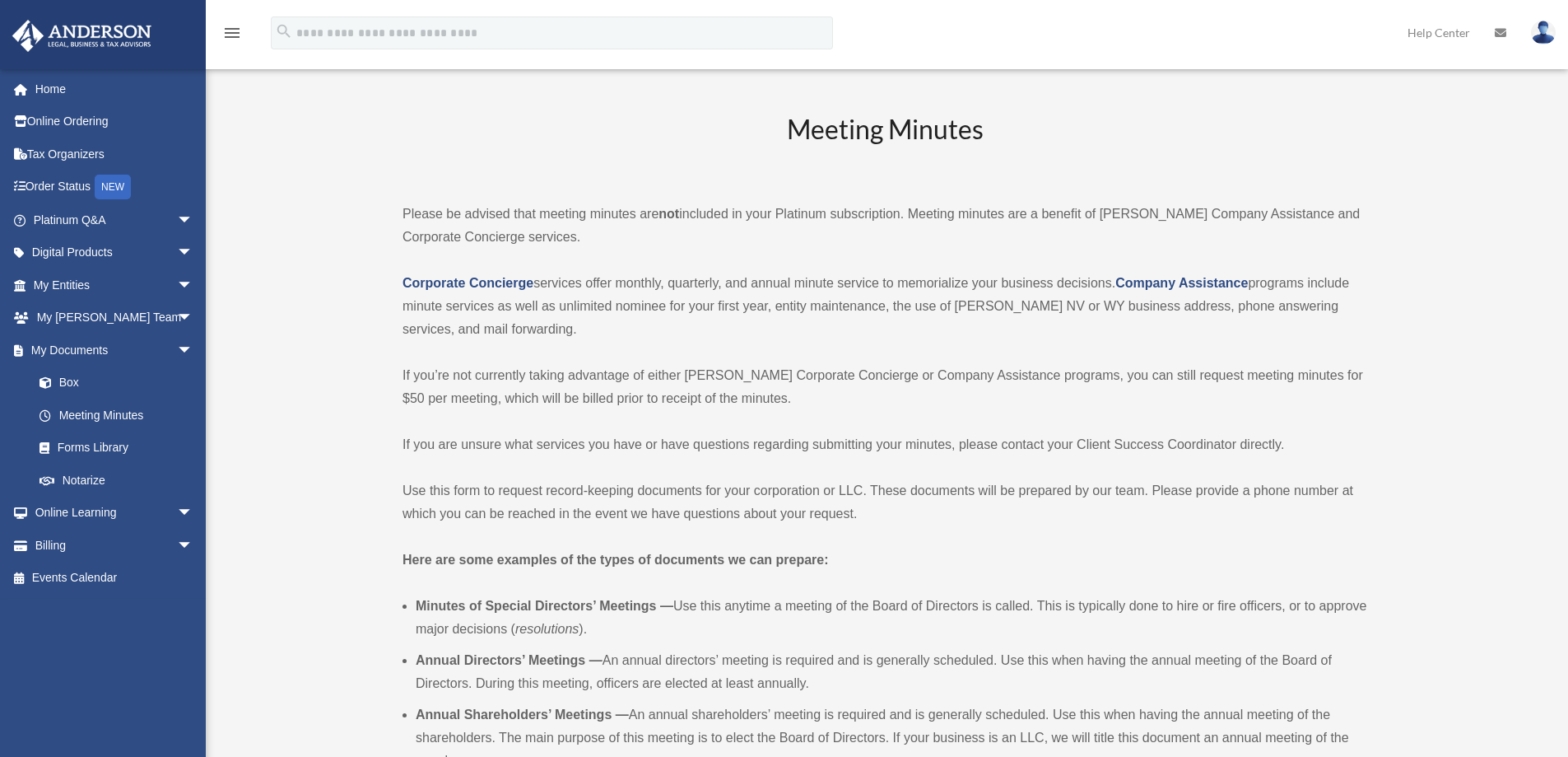
scroll to position [2635, 0]
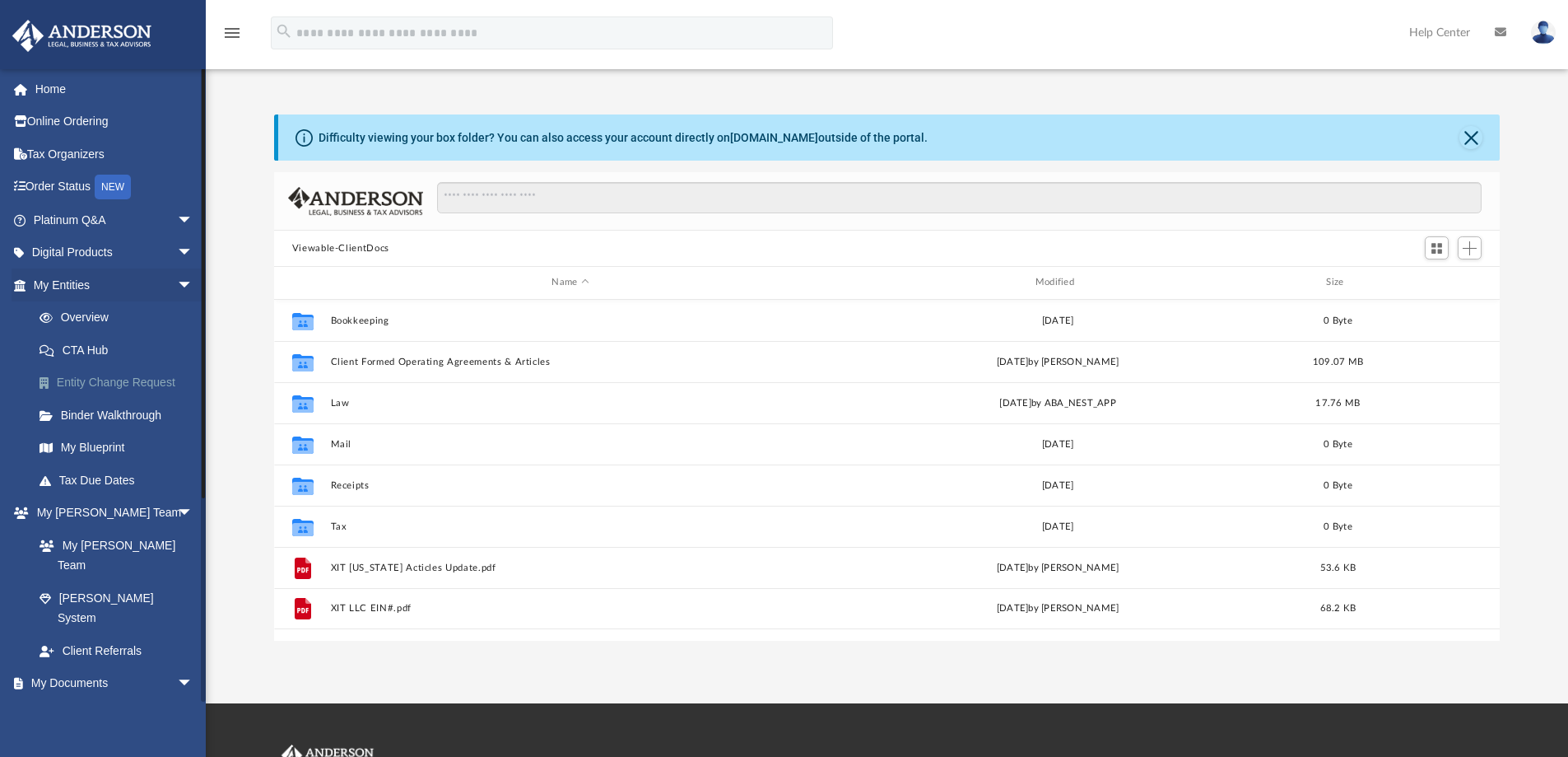
scroll to position [362, 1214]
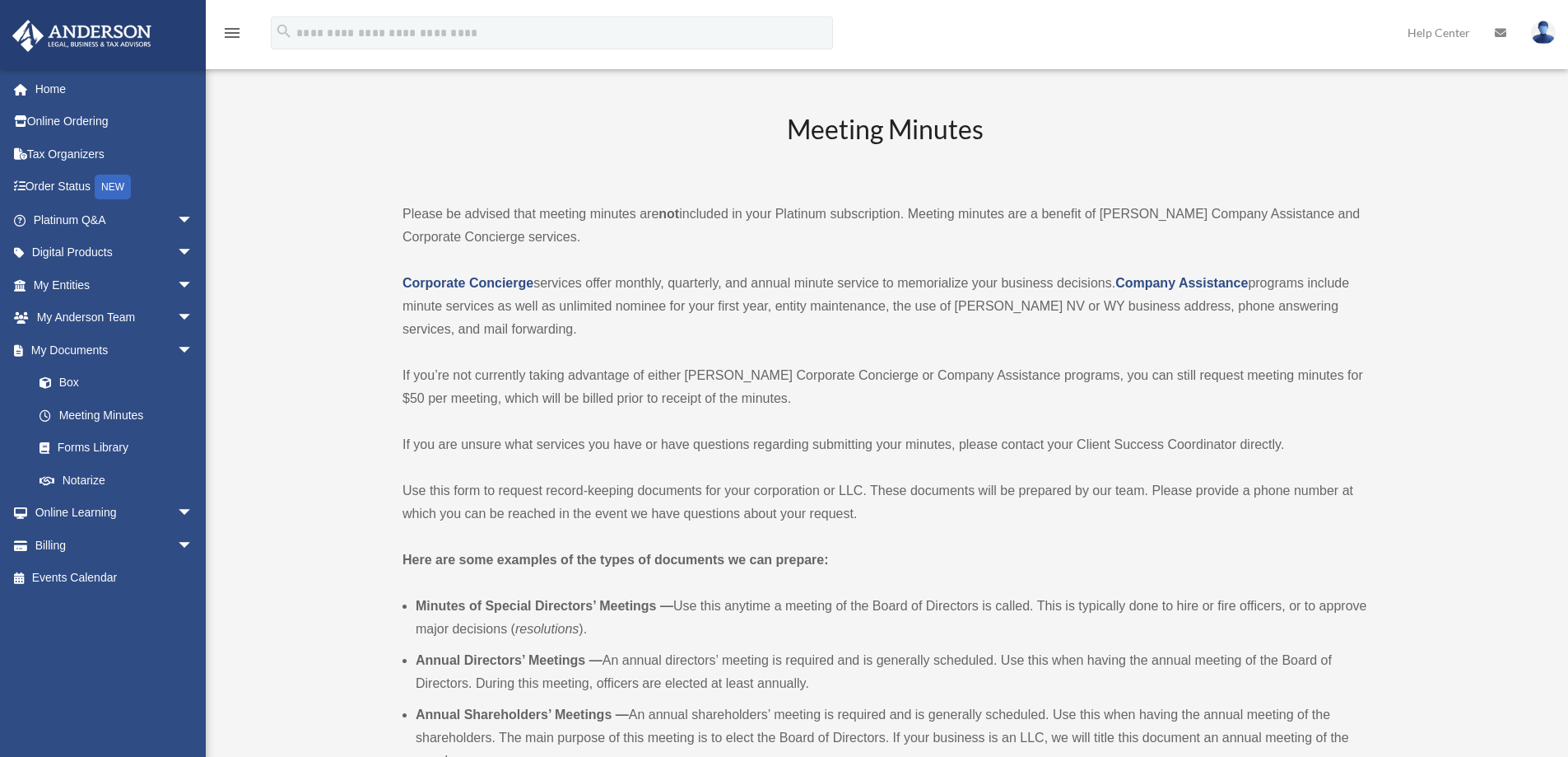
scroll to position [2635, 0]
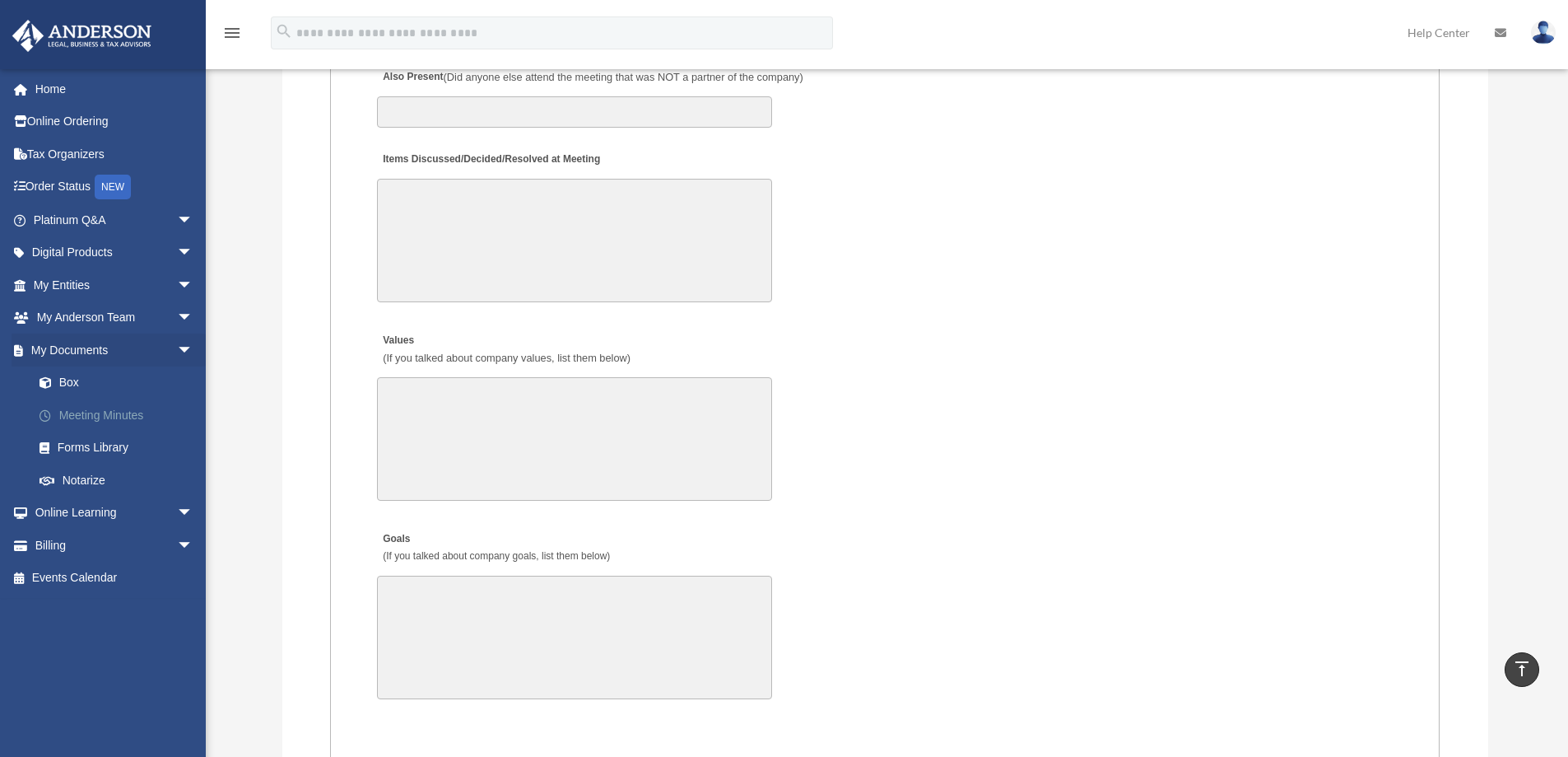
click at [113, 414] on link "Meeting Minutes" at bounding box center [121, 414] width 195 height 33
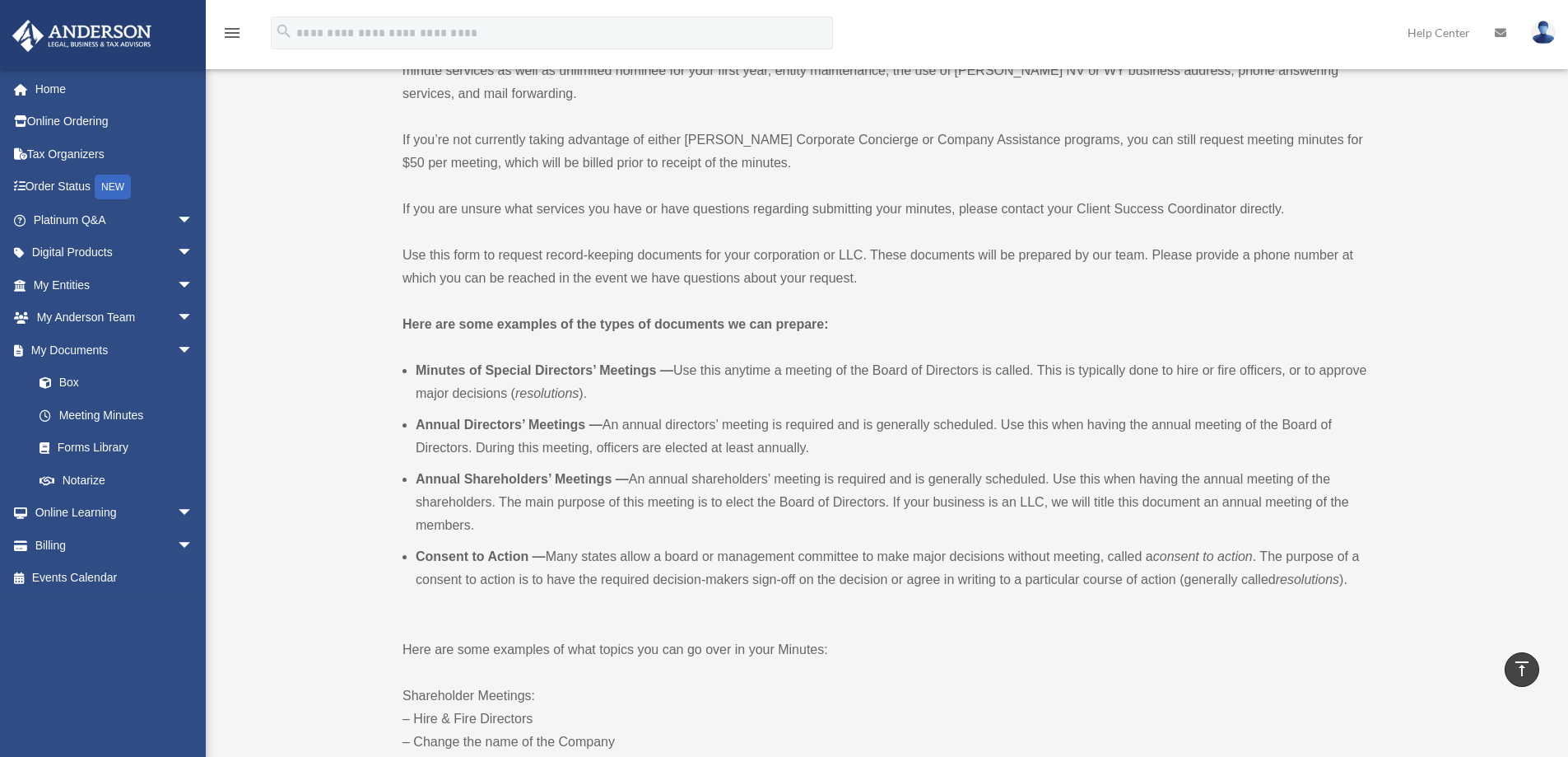
scroll to position [220, 0]
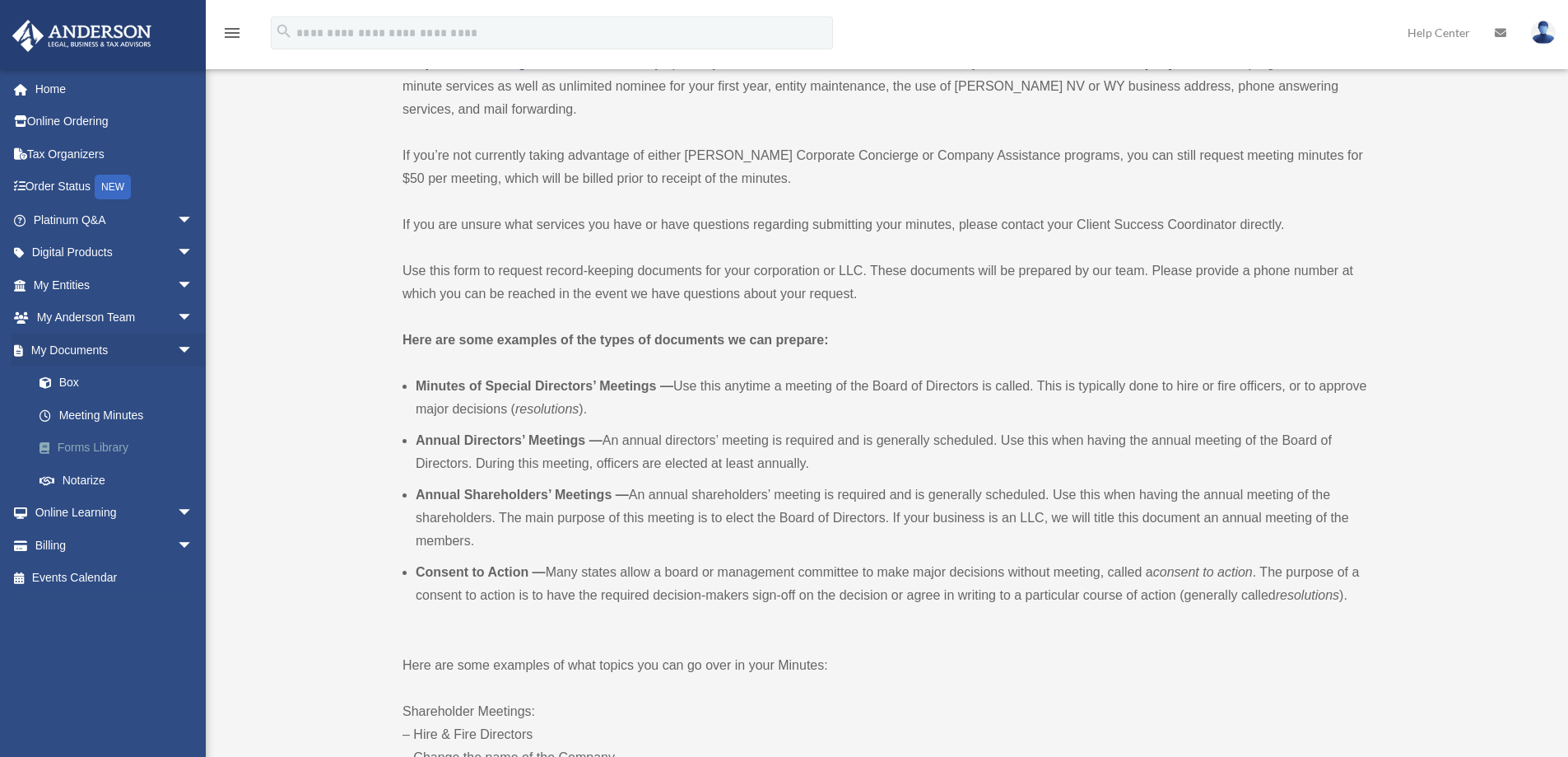
click at [107, 447] on link "Forms Library" at bounding box center [121, 447] width 195 height 33
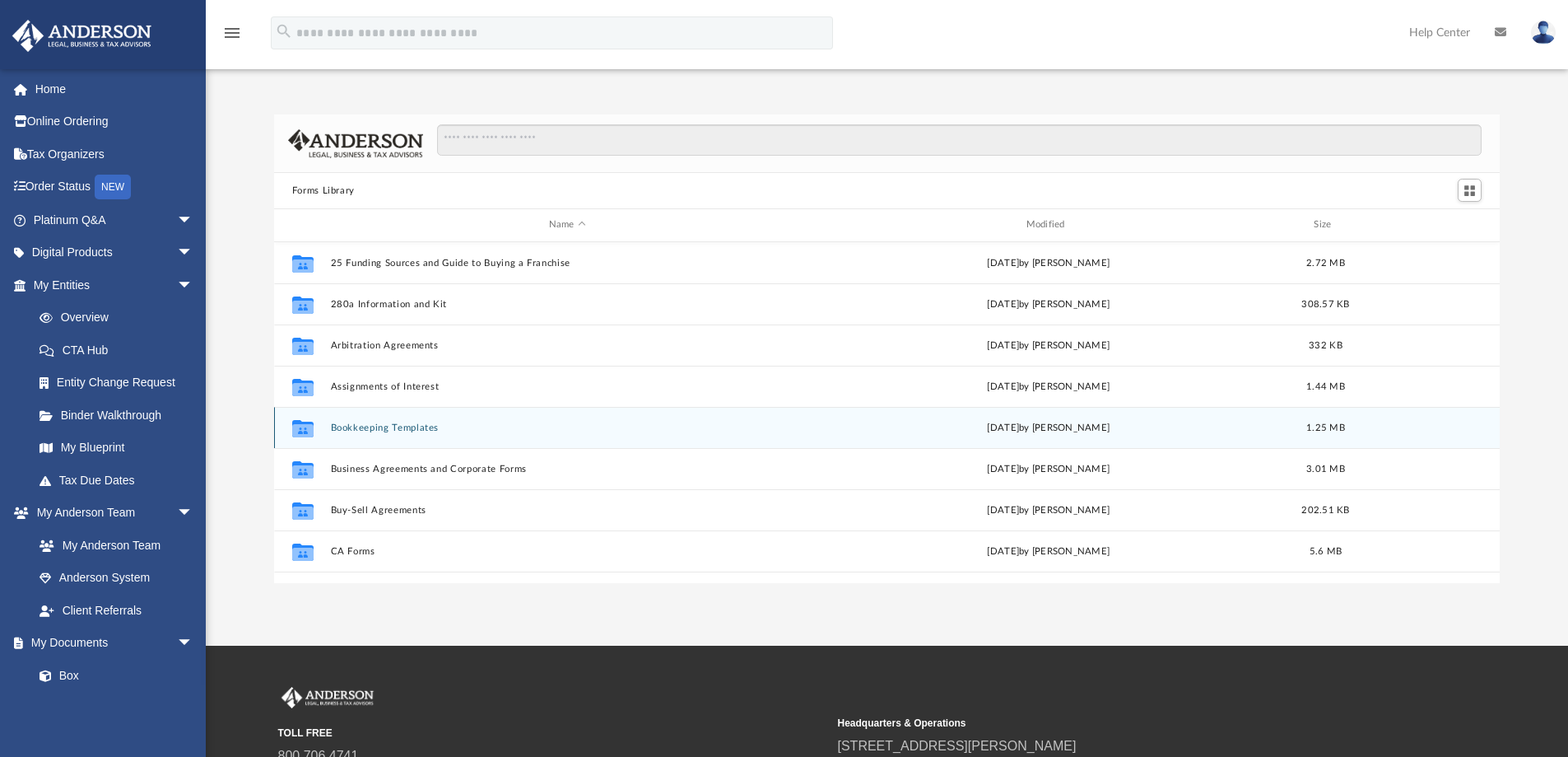
scroll to position [362, 1214]
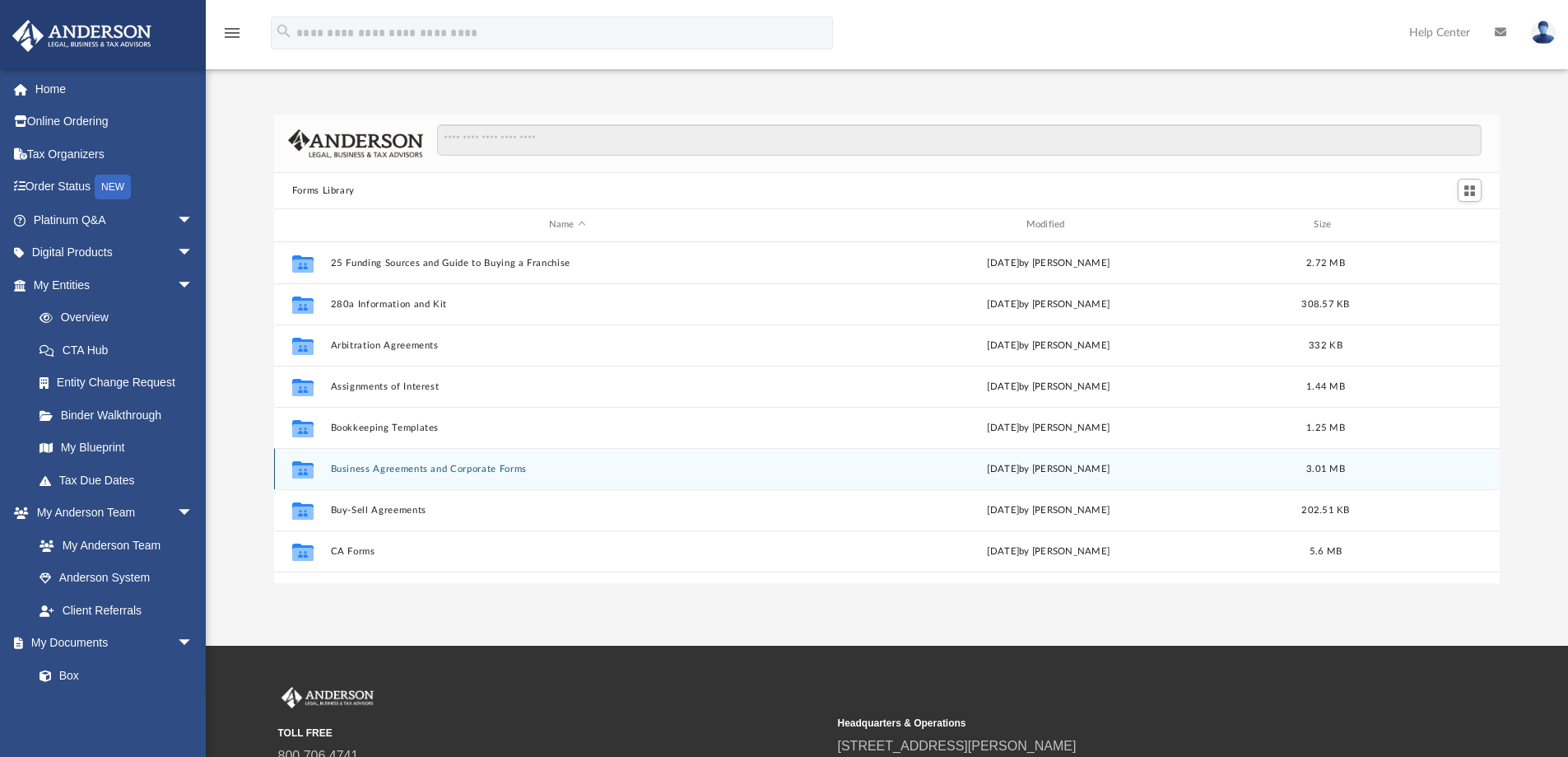
click at [444, 467] on button "Business Agreements and Corporate Forms" at bounding box center [567, 469] width 474 height 11
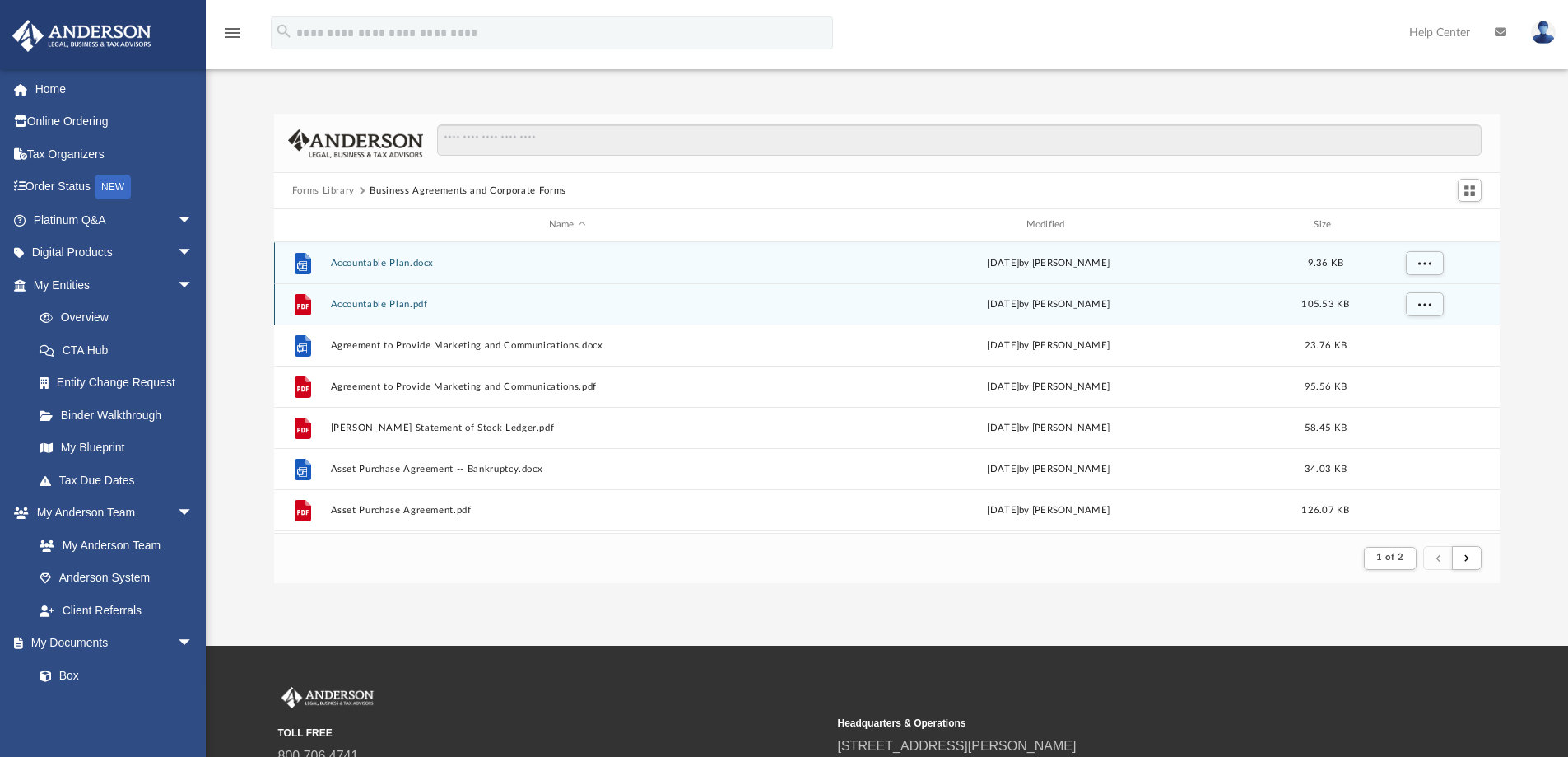
scroll to position [311, 1214]
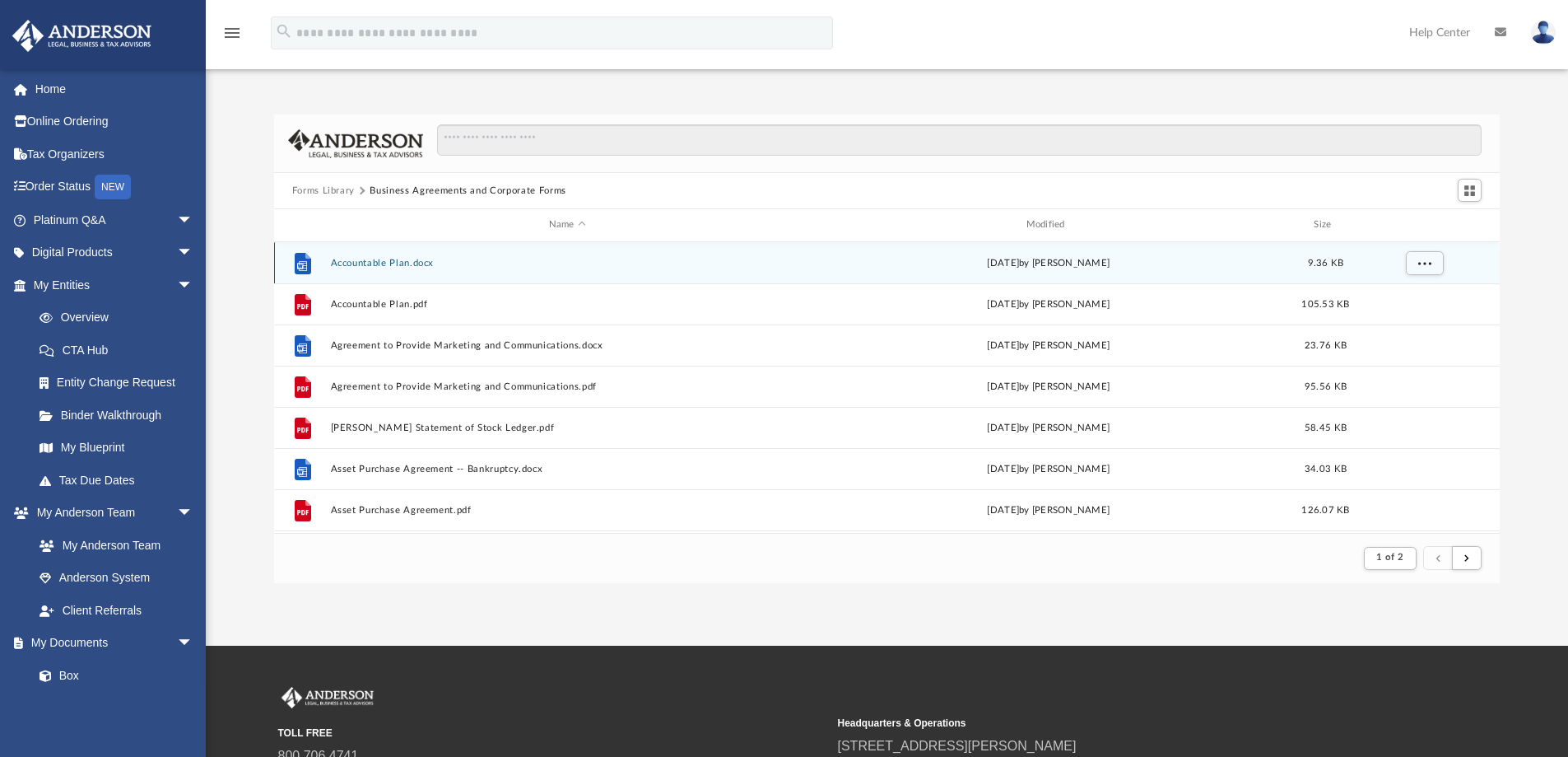
click at [419, 262] on button "Accountable Plan.docx" at bounding box center [567, 263] width 474 height 11
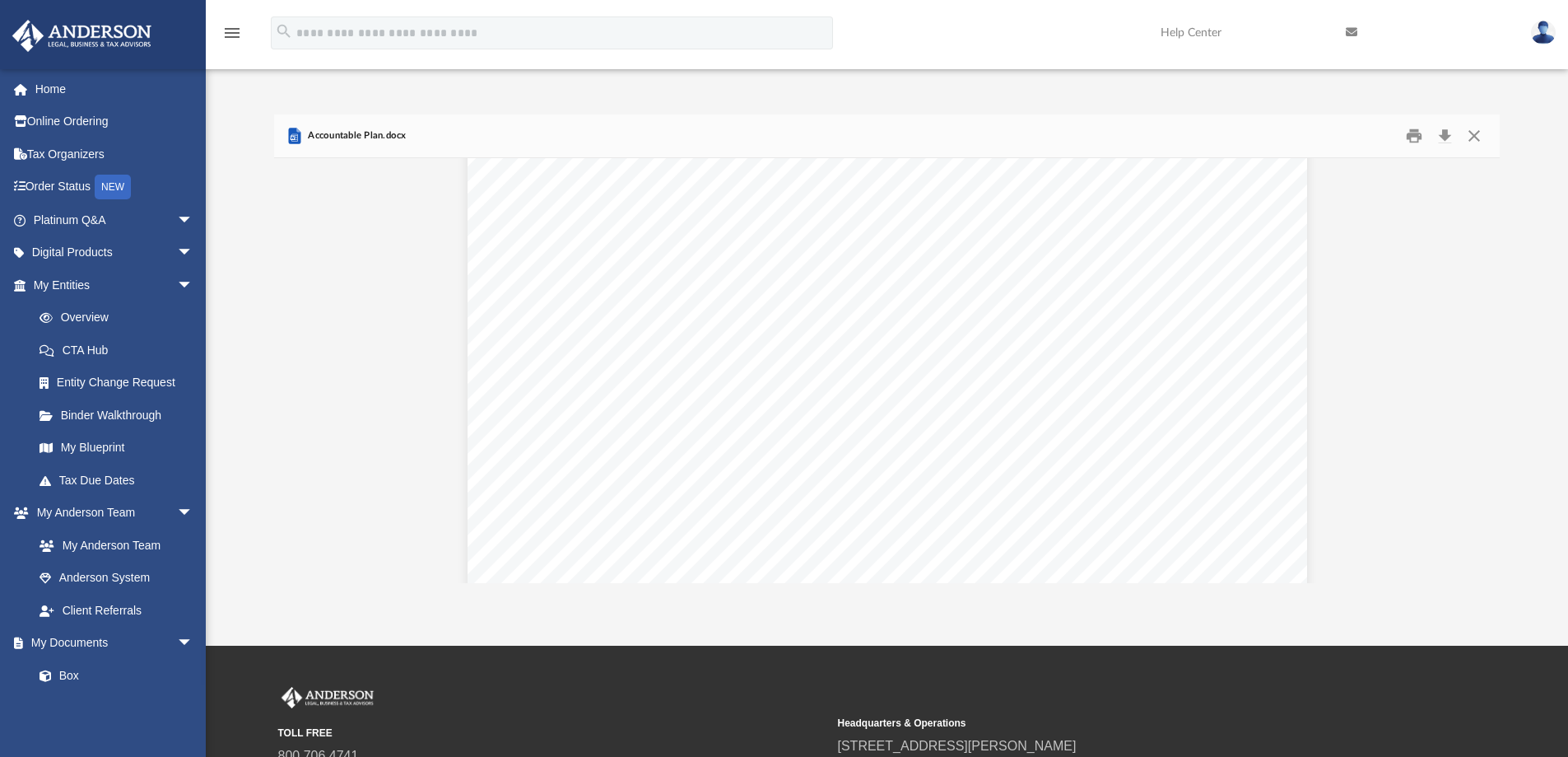
scroll to position [659, 0]
click at [1474, 133] on button "Close" at bounding box center [1474, 136] width 30 height 26
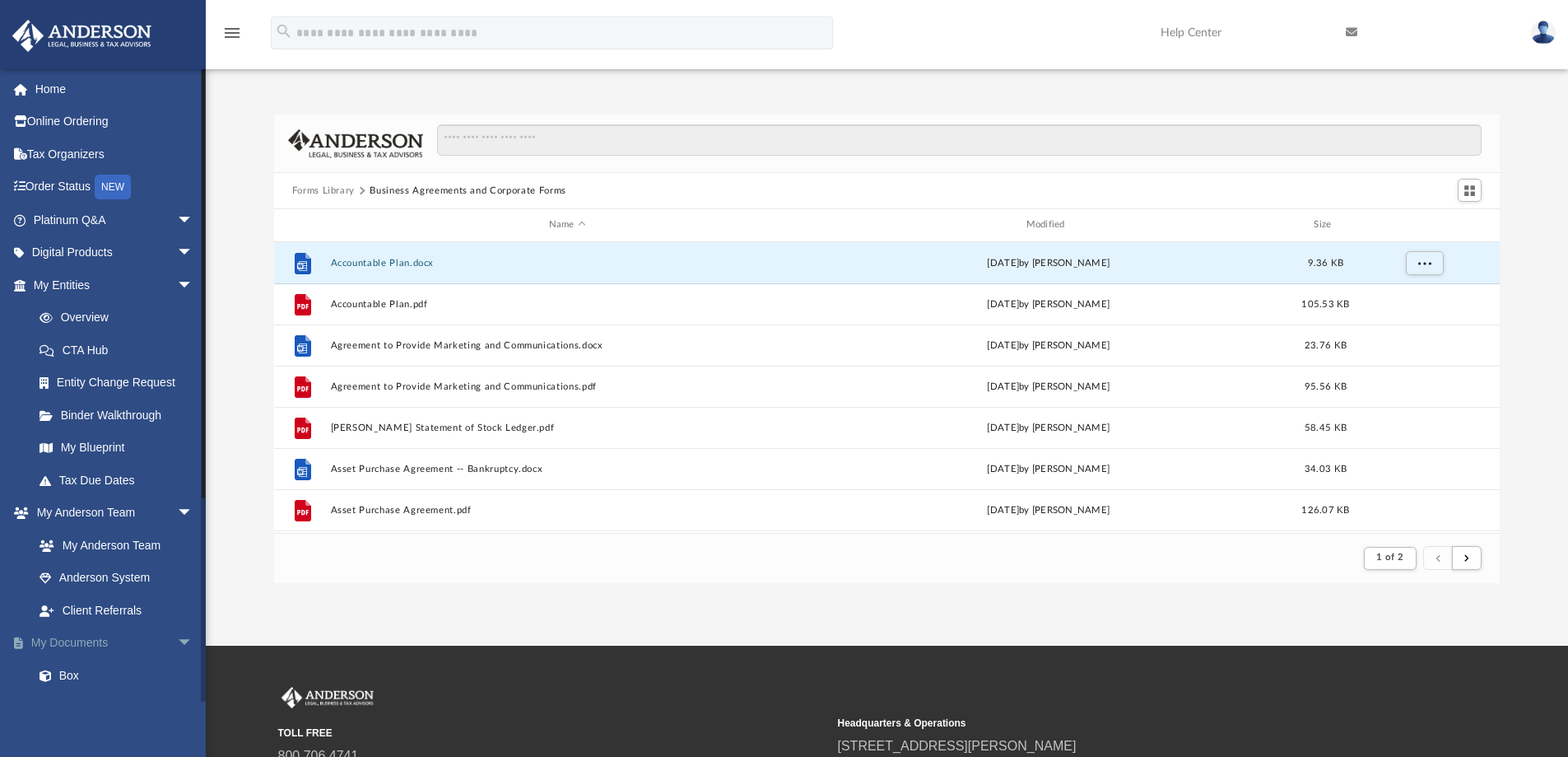
click at [76, 642] on link "My Documents arrow_drop_down" at bounding box center [114, 642] width 207 height 33
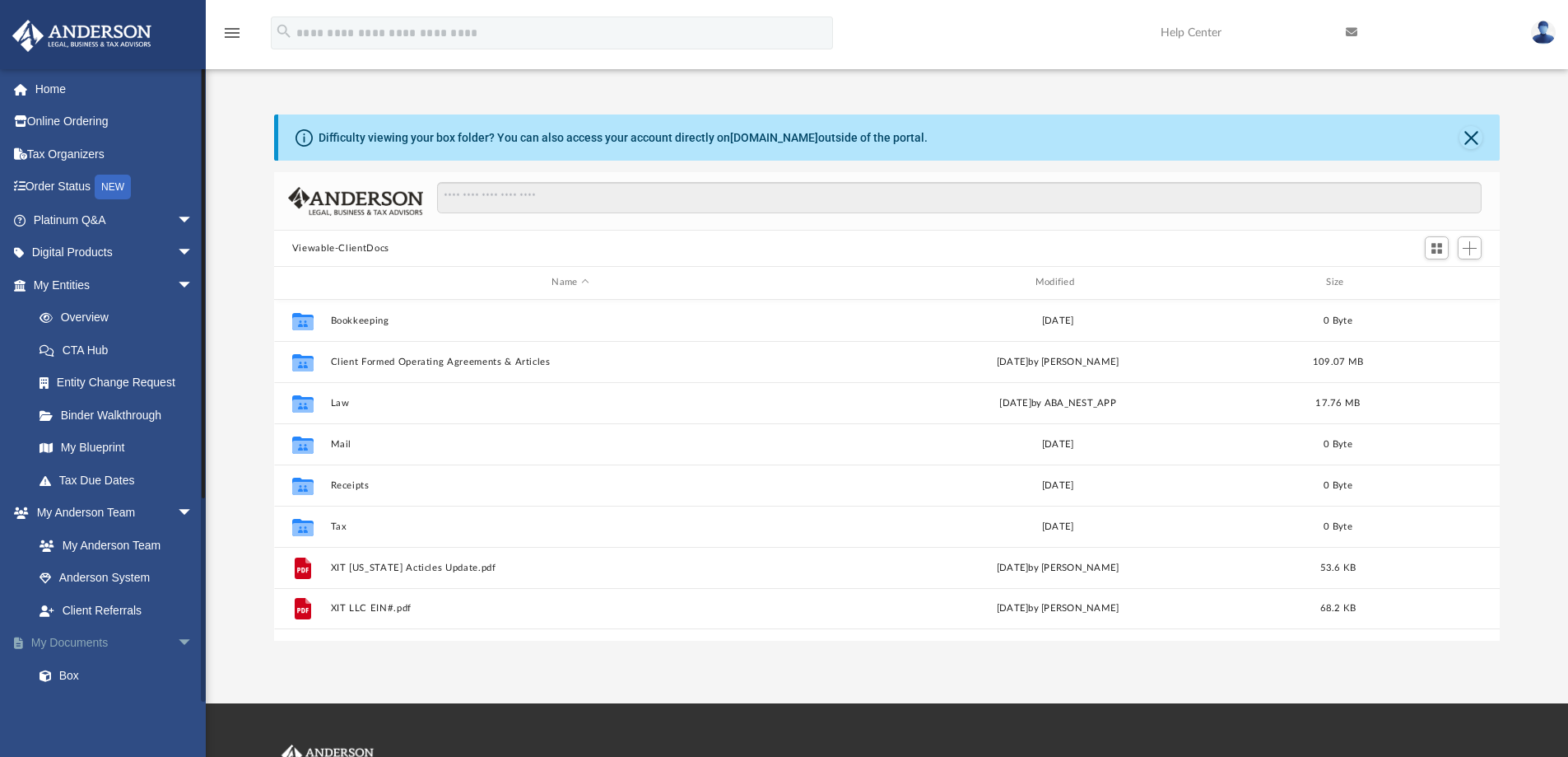
scroll to position [362, 1214]
click at [64, 88] on link "Home" at bounding box center [114, 89] width 207 height 33
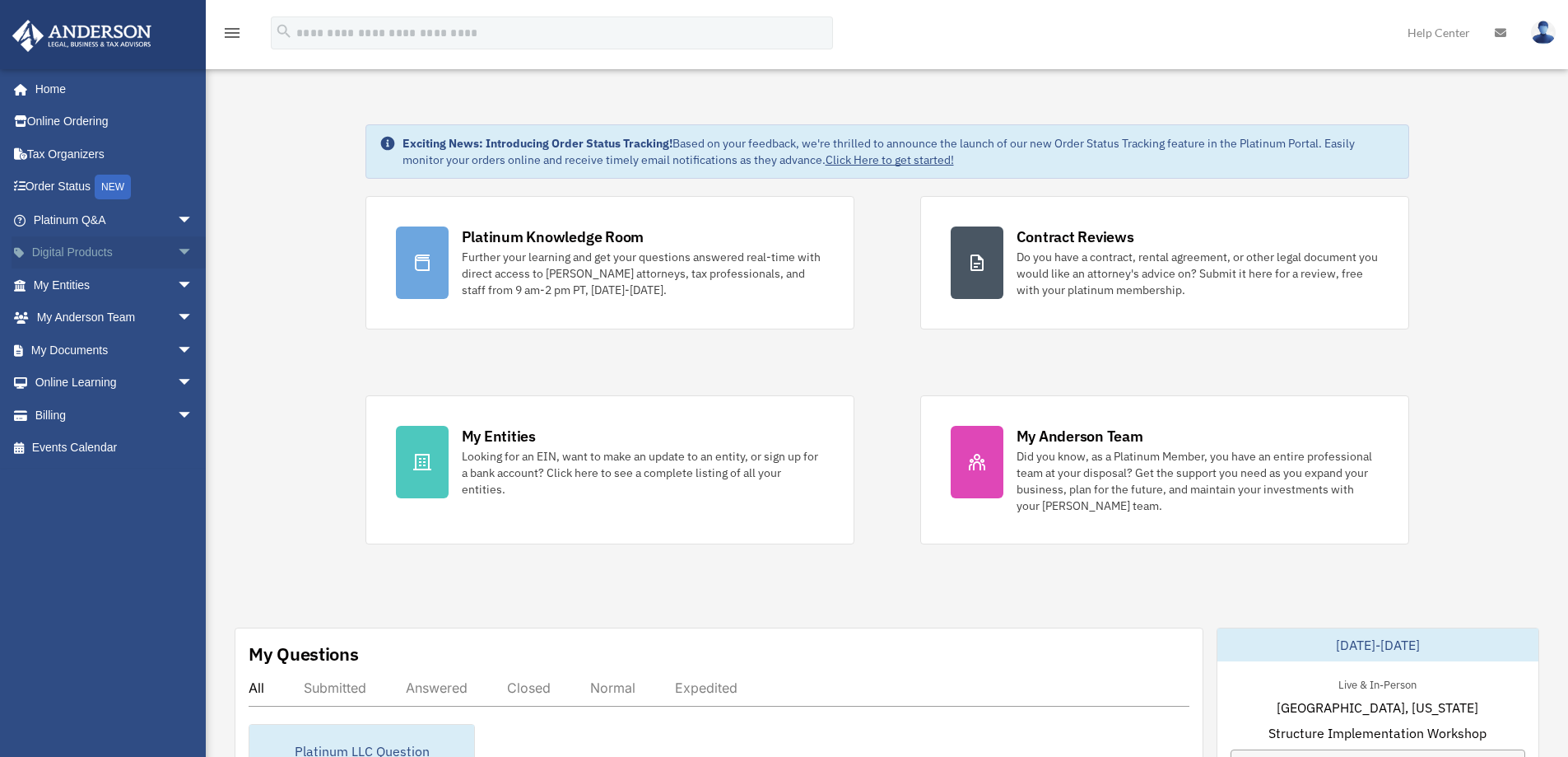
click at [177, 248] on span "arrow_drop_down" at bounding box center [193, 253] width 33 height 34
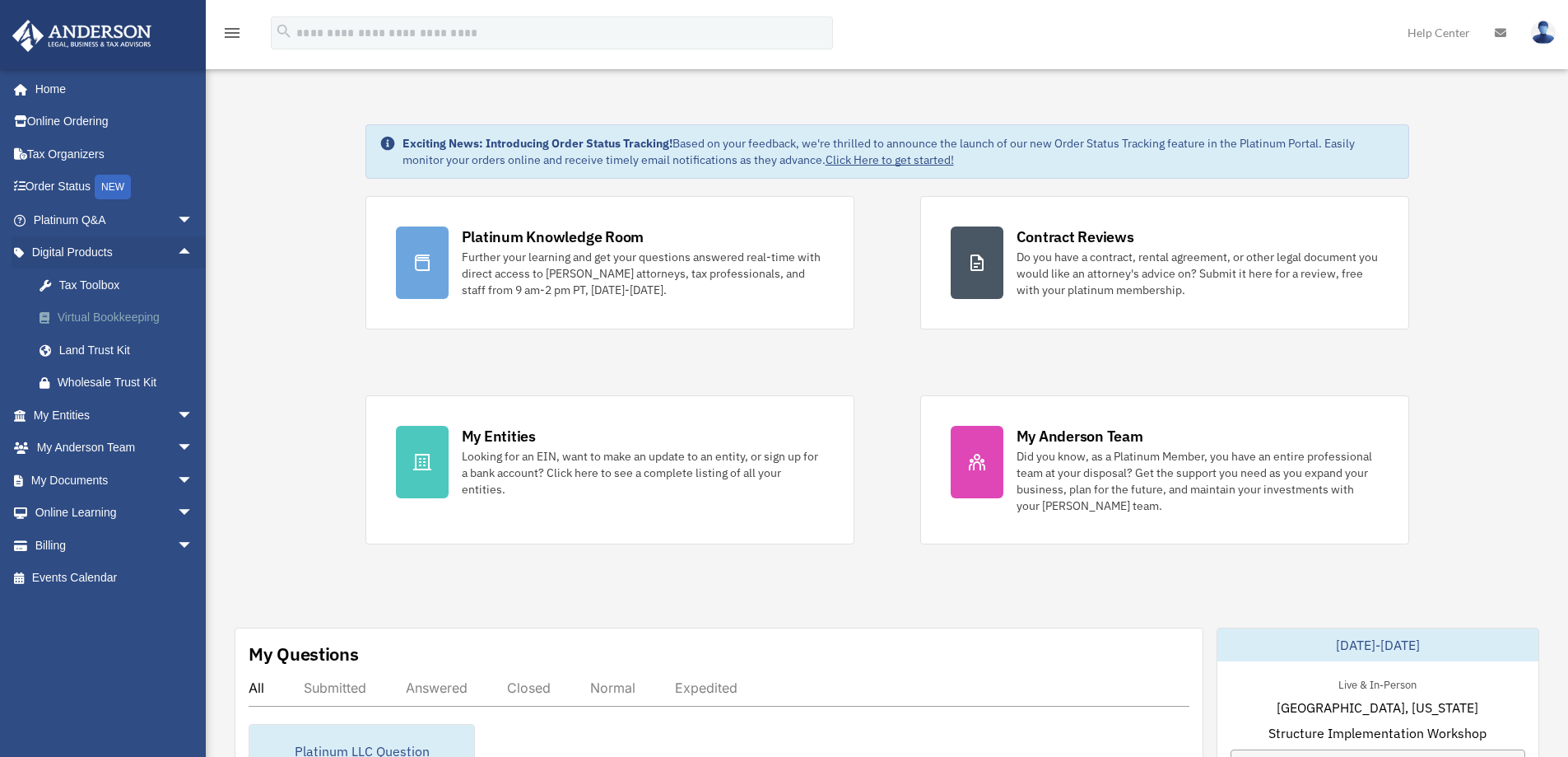
click at [92, 311] on div "Virtual Bookkeeping" at bounding box center [127, 317] width 140 height 21
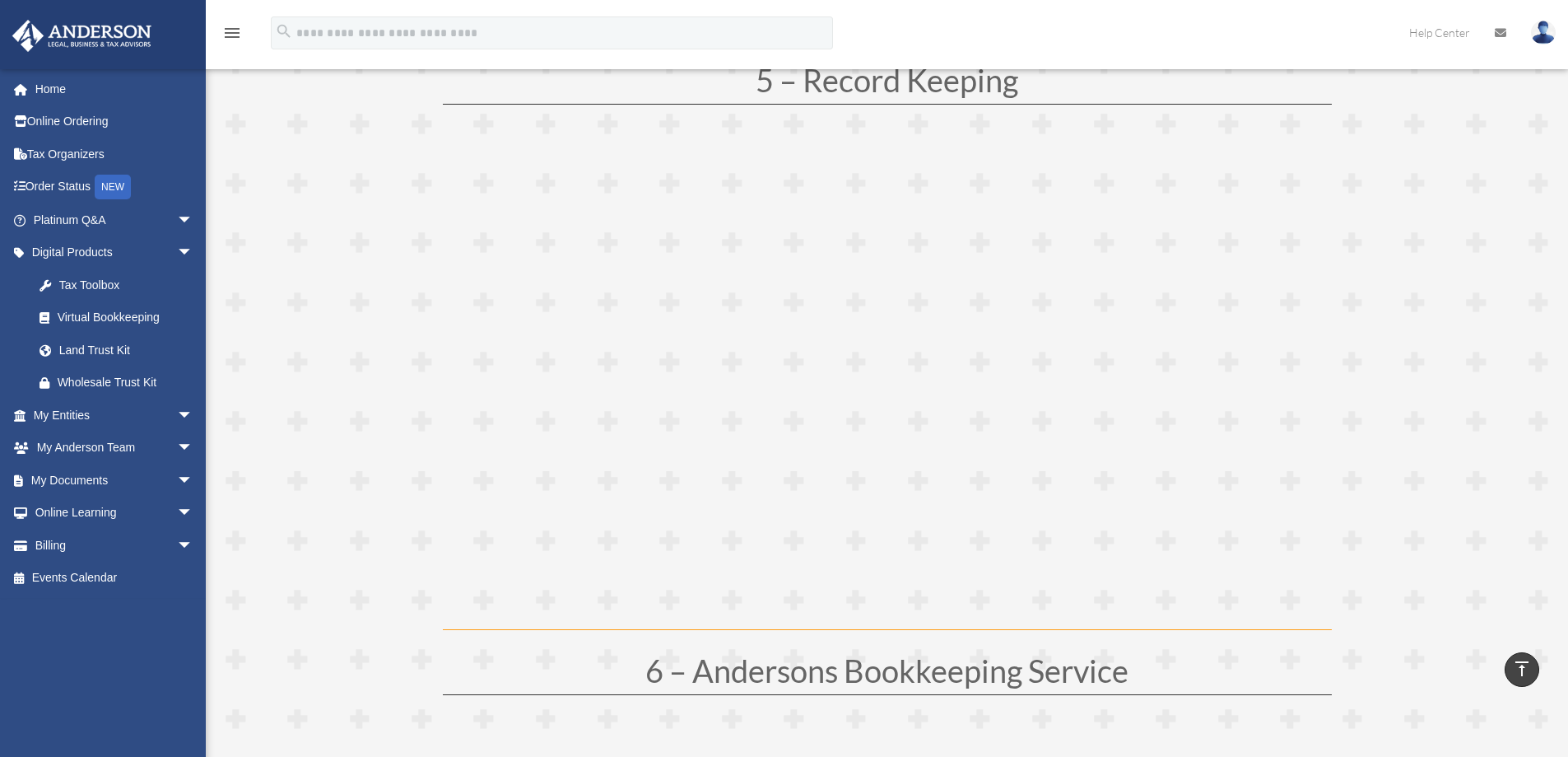
scroll to position [2635, 0]
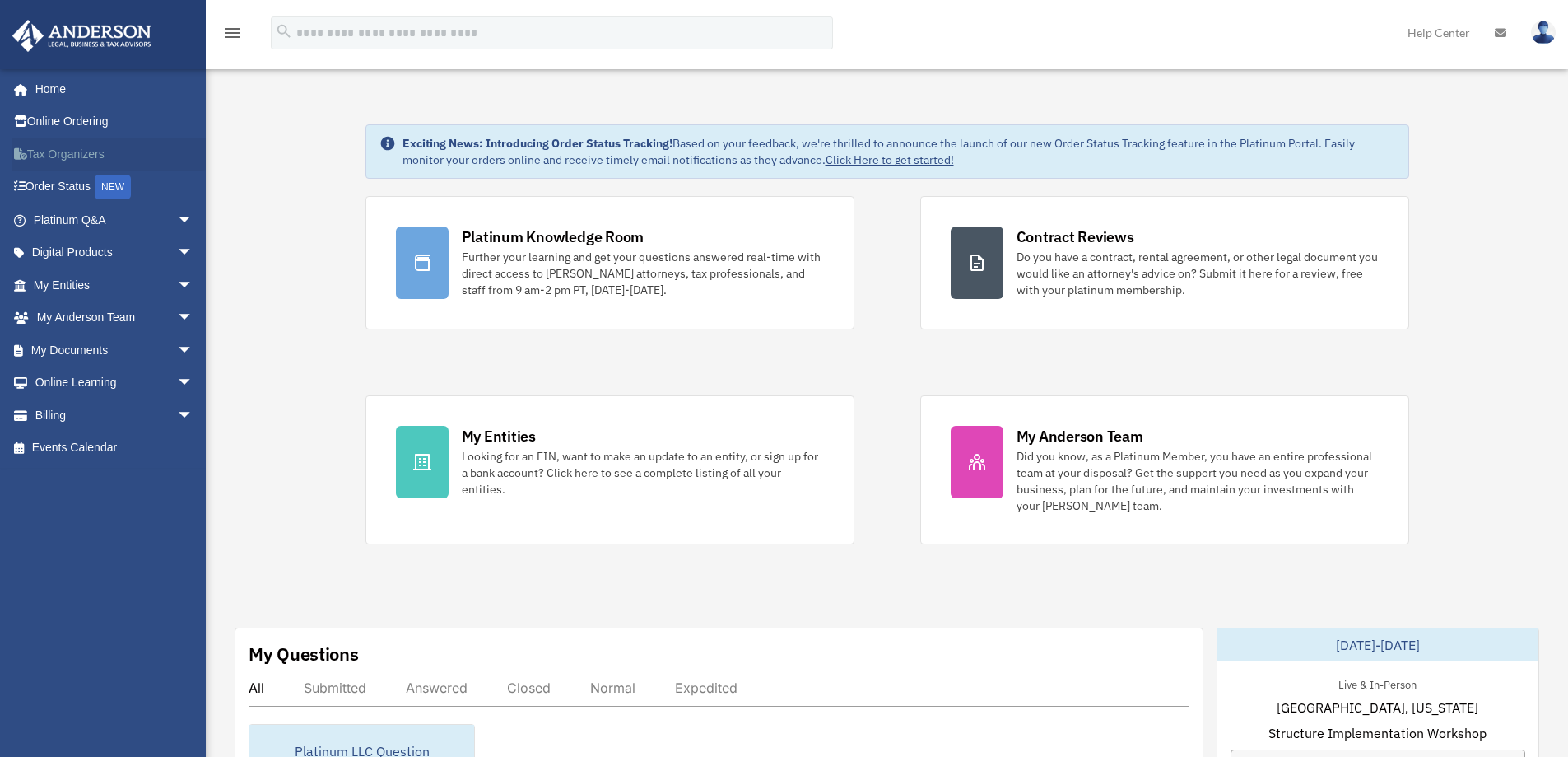
click at [86, 148] on link "Tax Organizers" at bounding box center [114, 154] width 207 height 33
click at [64, 248] on link "Digital Products arrow_drop_down" at bounding box center [114, 252] width 207 height 33
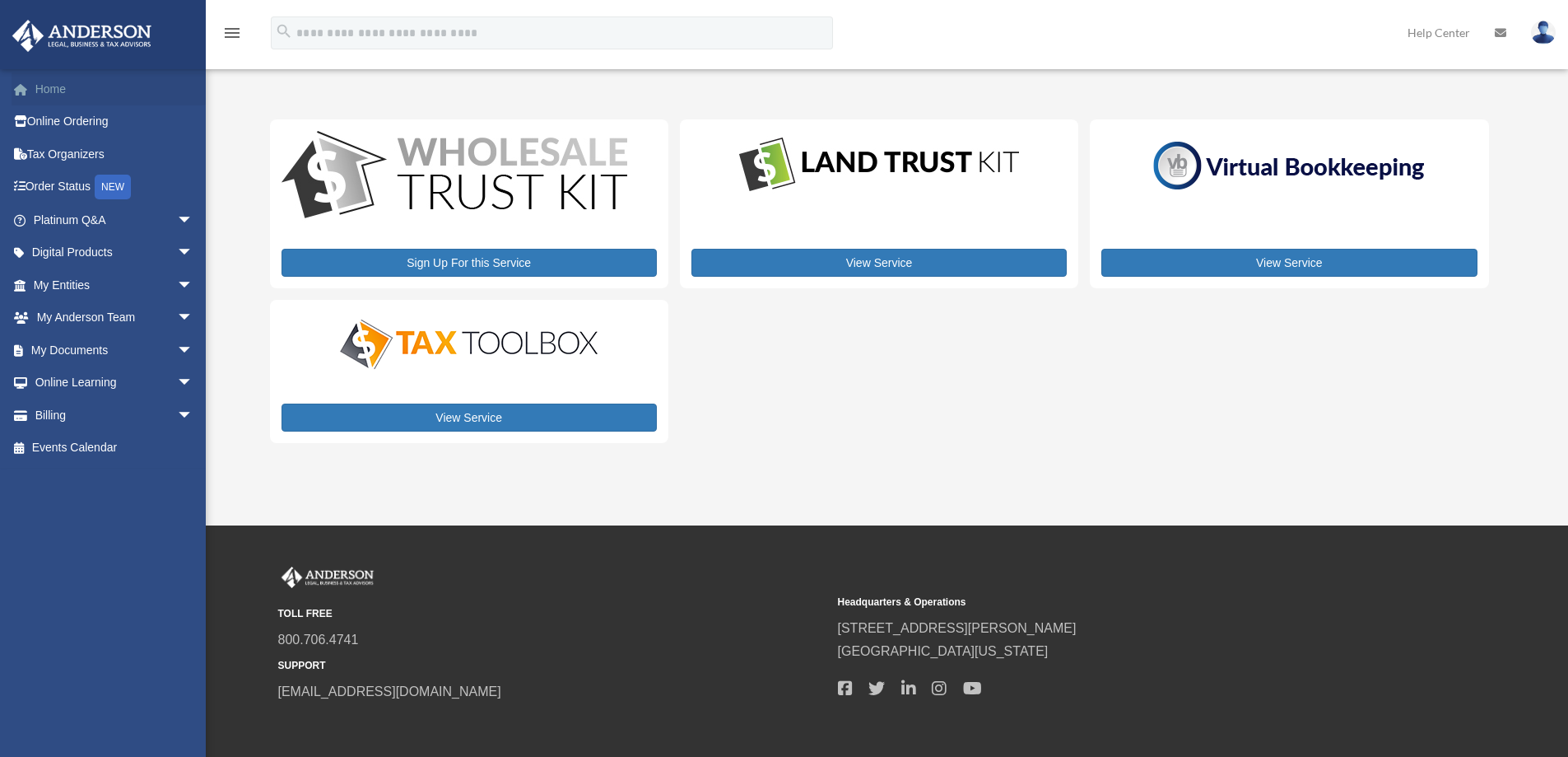
click at [60, 85] on link "Home" at bounding box center [114, 89] width 207 height 33
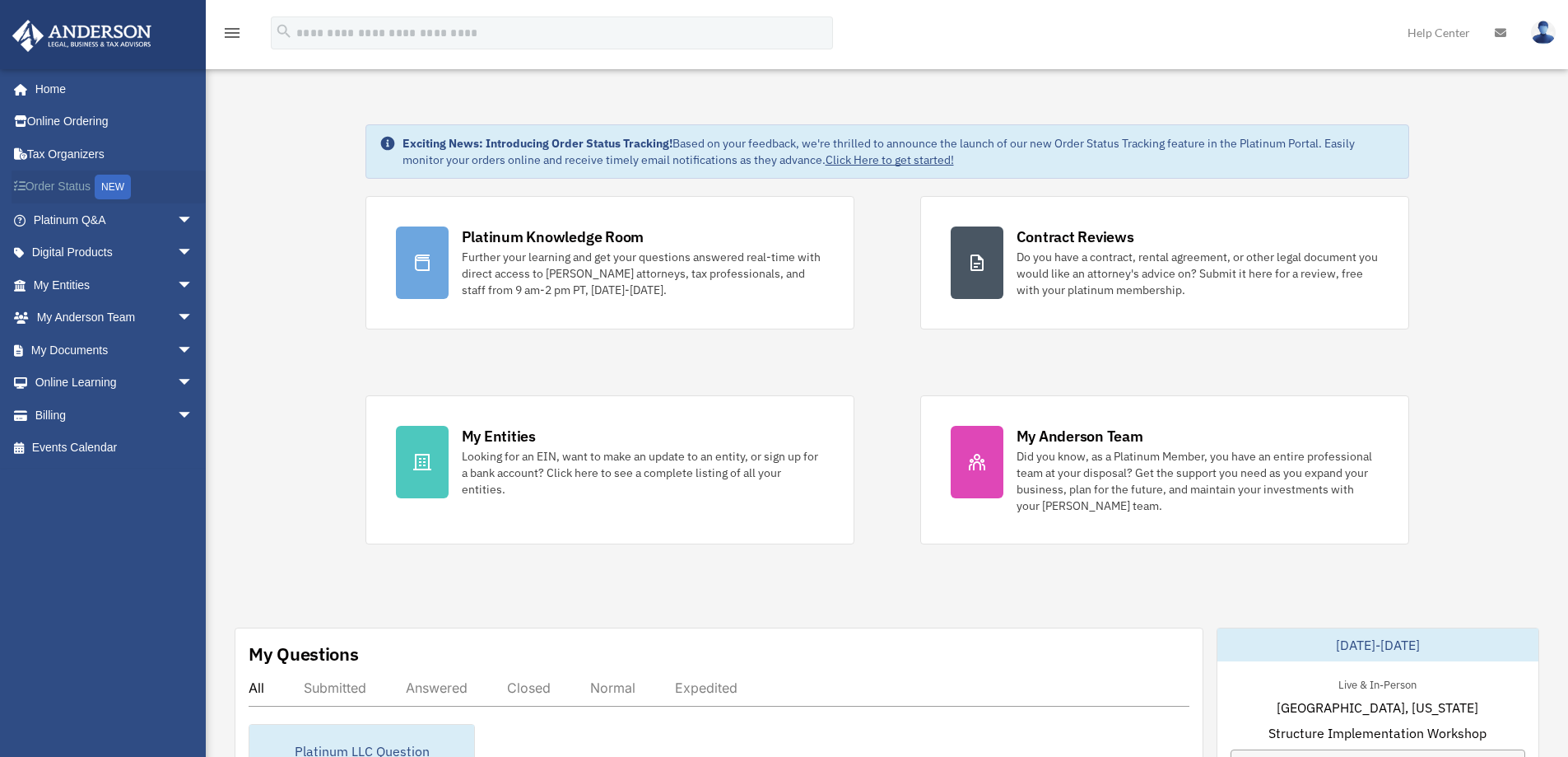
click at [123, 181] on div "NEW" at bounding box center [113, 187] width 36 height 25
click at [177, 247] on span "arrow_drop_down" at bounding box center [193, 253] width 33 height 34
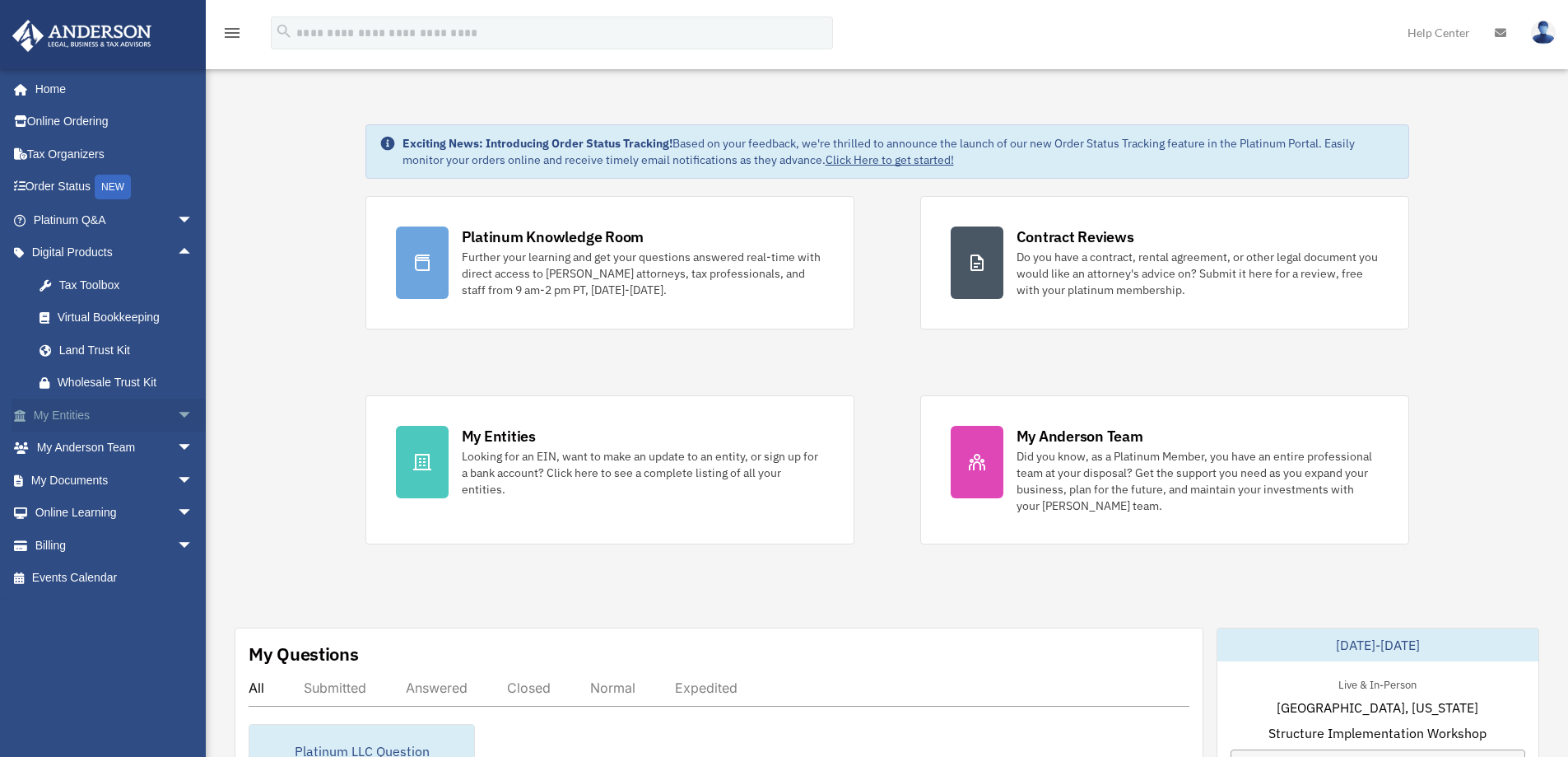
click at [177, 411] on span "arrow_drop_down" at bounding box center [193, 415] width 33 height 34
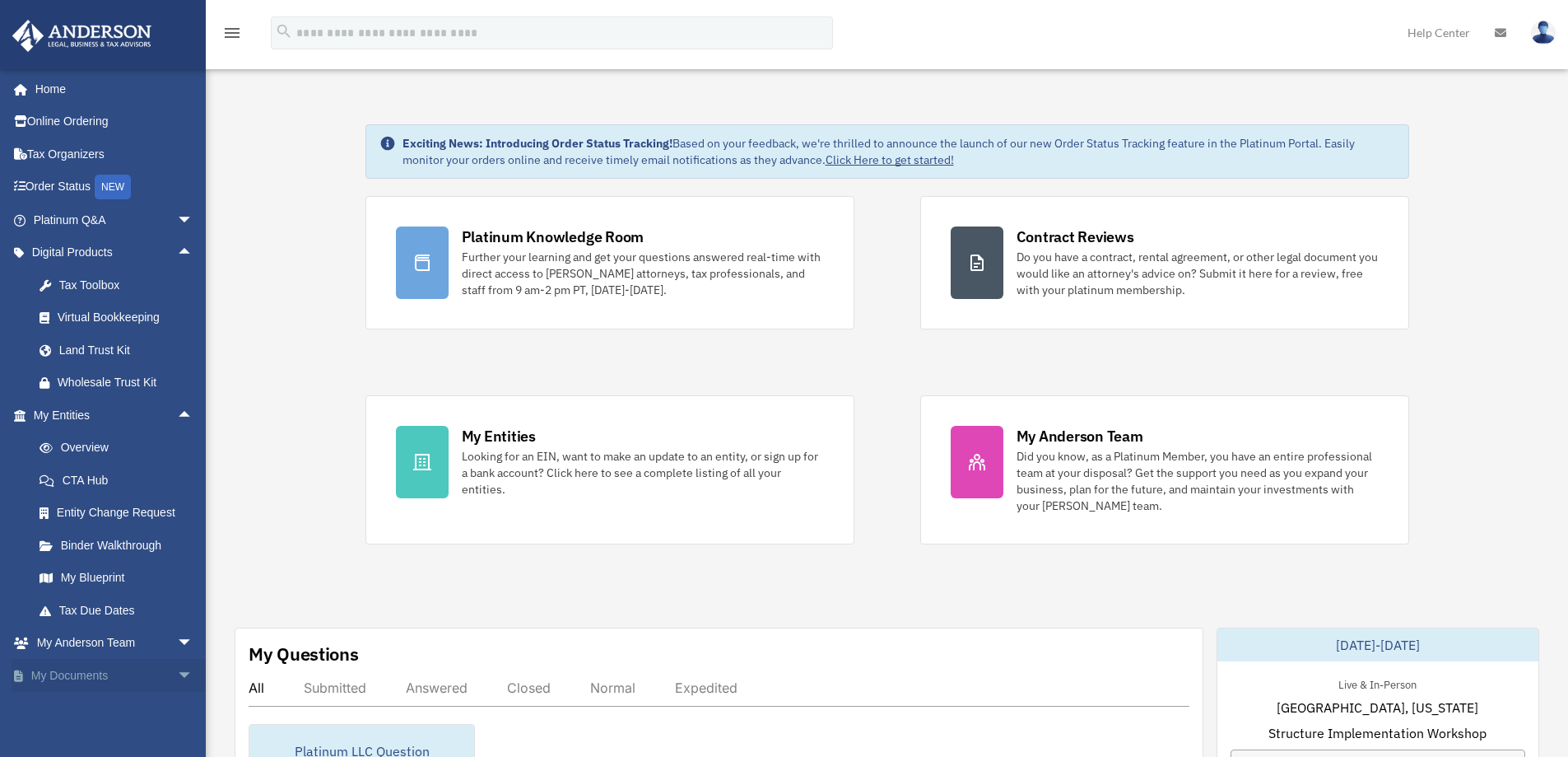
click at [177, 672] on span "arrow_drop_down" at bounding box center [193, 676] width 33 height 34
click at [129, 119] on link "Online Ordering" at bounding box center [114, 122] width 207 height 33
